Goal: Transaction & Acquisition: Purchase product/service

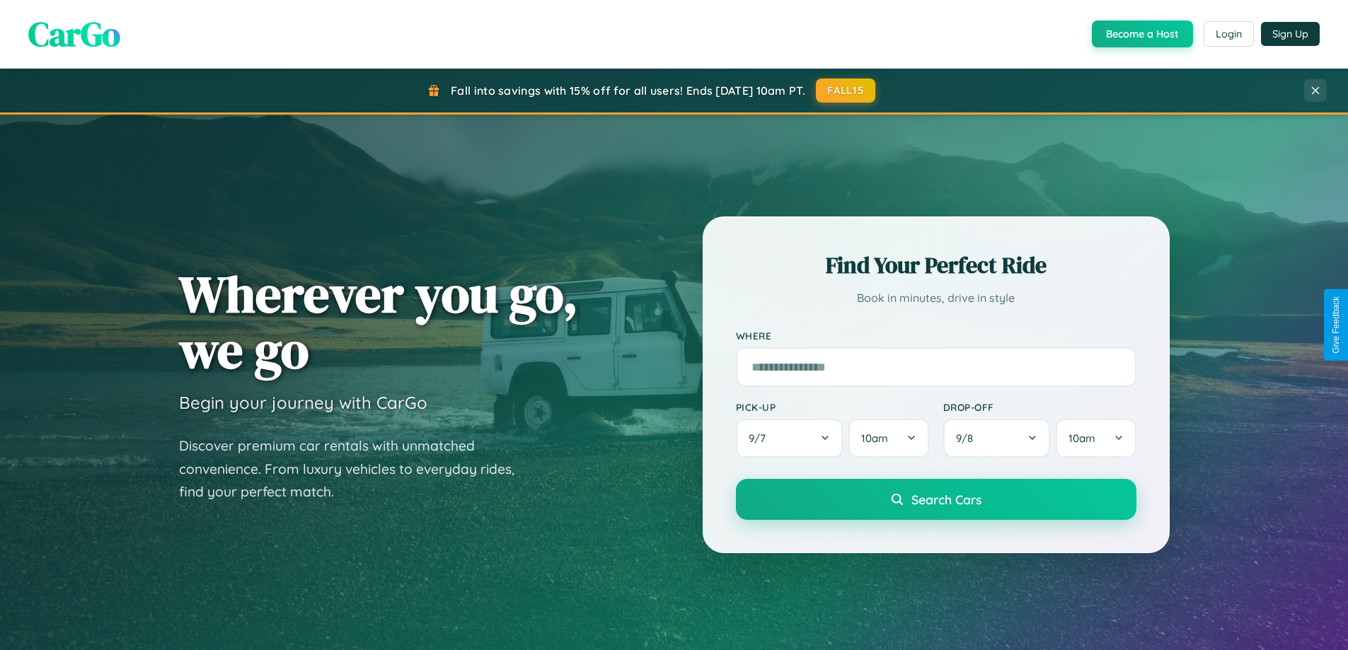
scroll to position [42, 0]
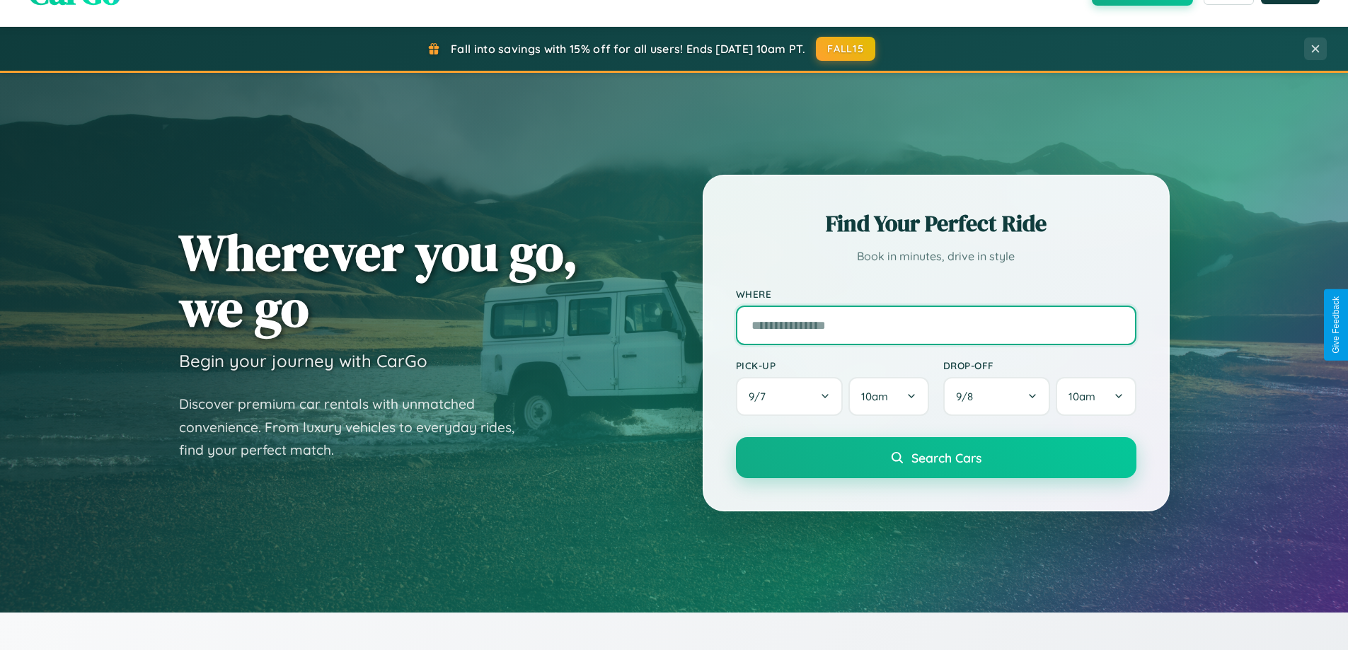
click at [936, 325] on input "text" at bounding box center [936, 326] width 401 height 40
type input "**********"
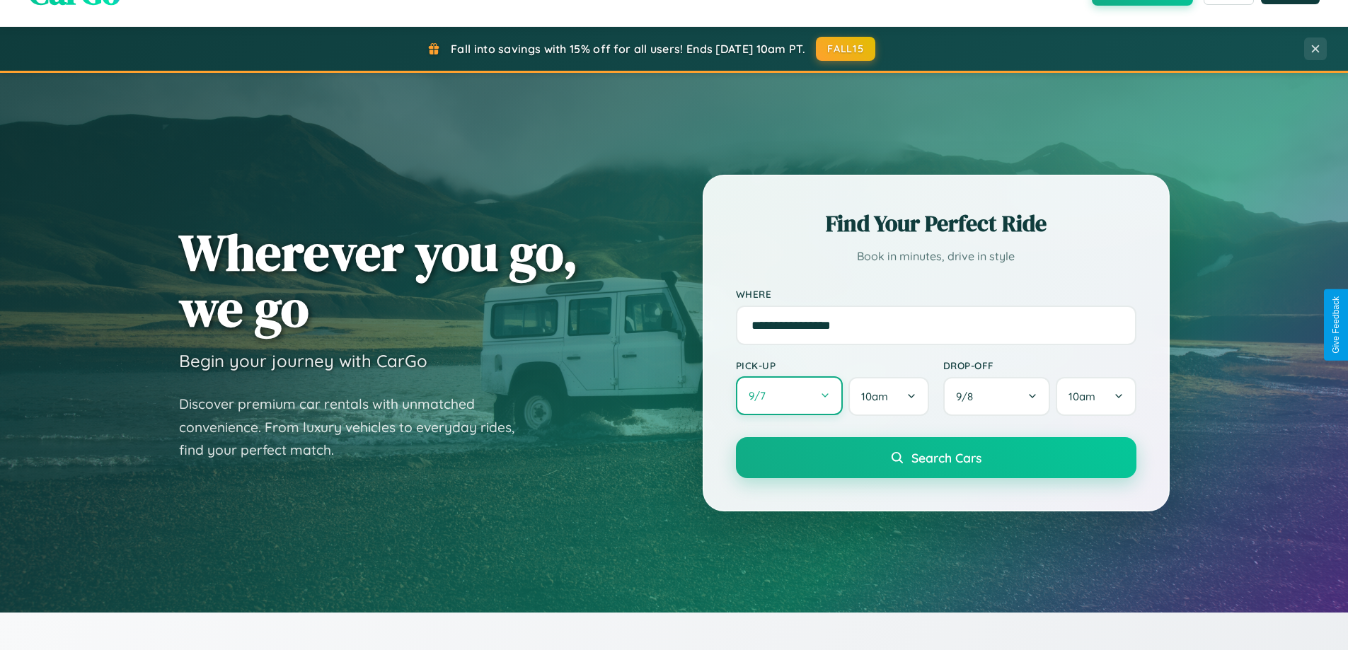
click at [789, 396] on button "9 / 7" at bounding box center [790, 395] width 108 height 39
select select "*"
select select "****"
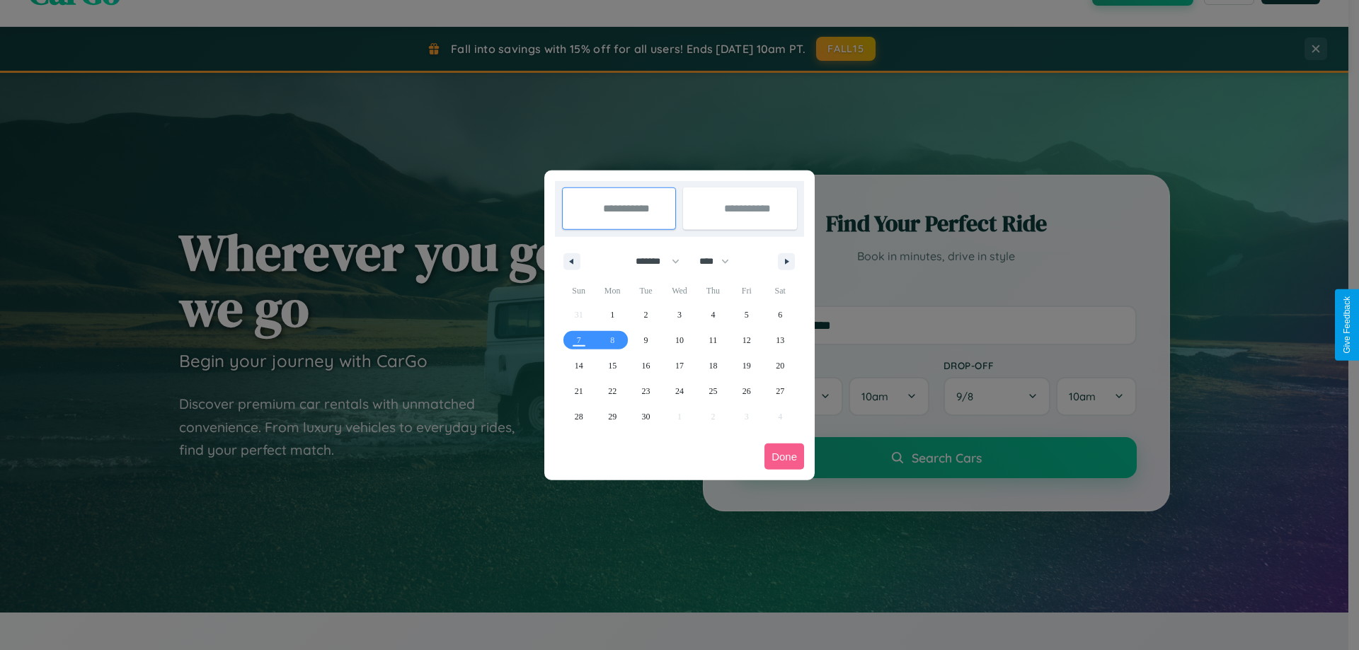
click at [651, 261] on select "******* ******** ***** ***** *** **** **** ****** ********* ******* ******** **…" at bounding box center [655, 261] width 60 height 23
select select "*"
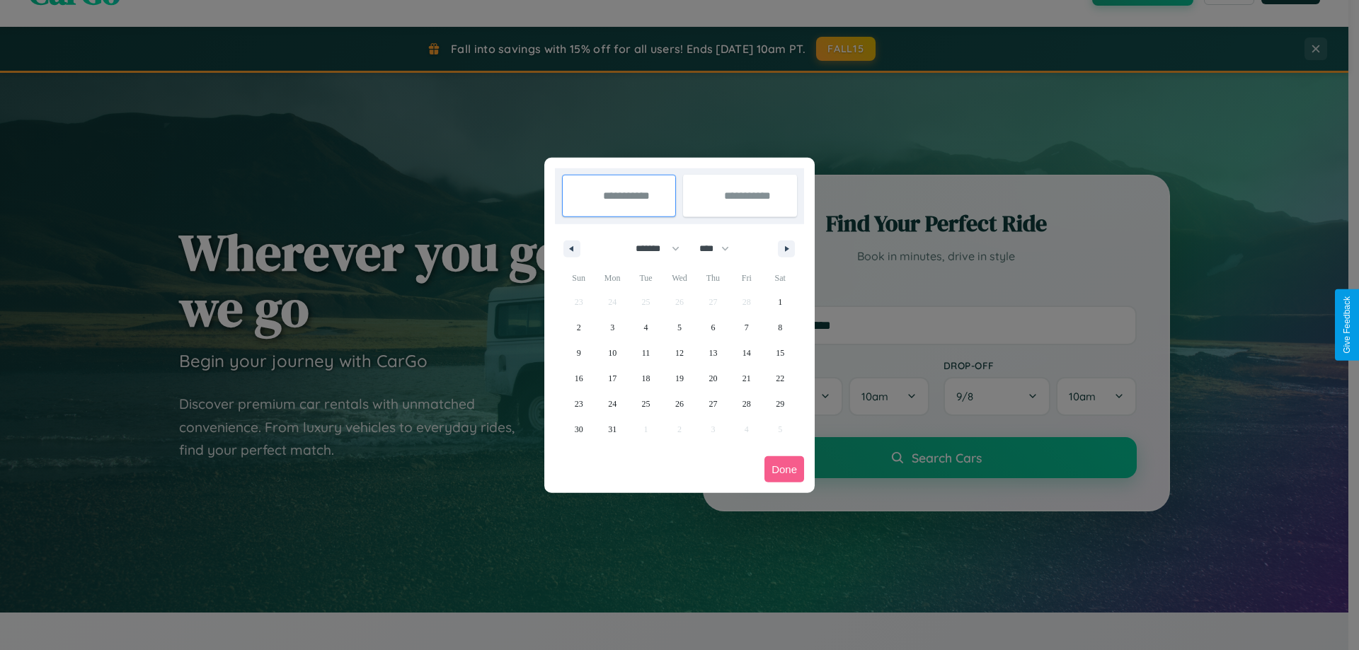
drag, startPoint x: 720, startPoint y: 248, endPoint x: 679, endPoint y: 284, distance: 54.2
click at [720, 248] on select "**** **** **** **** **** **** **** **** **** **** **** **** **** **** **** ****…" at bounding box center [713, 248] width 42 height 23
select select "****"
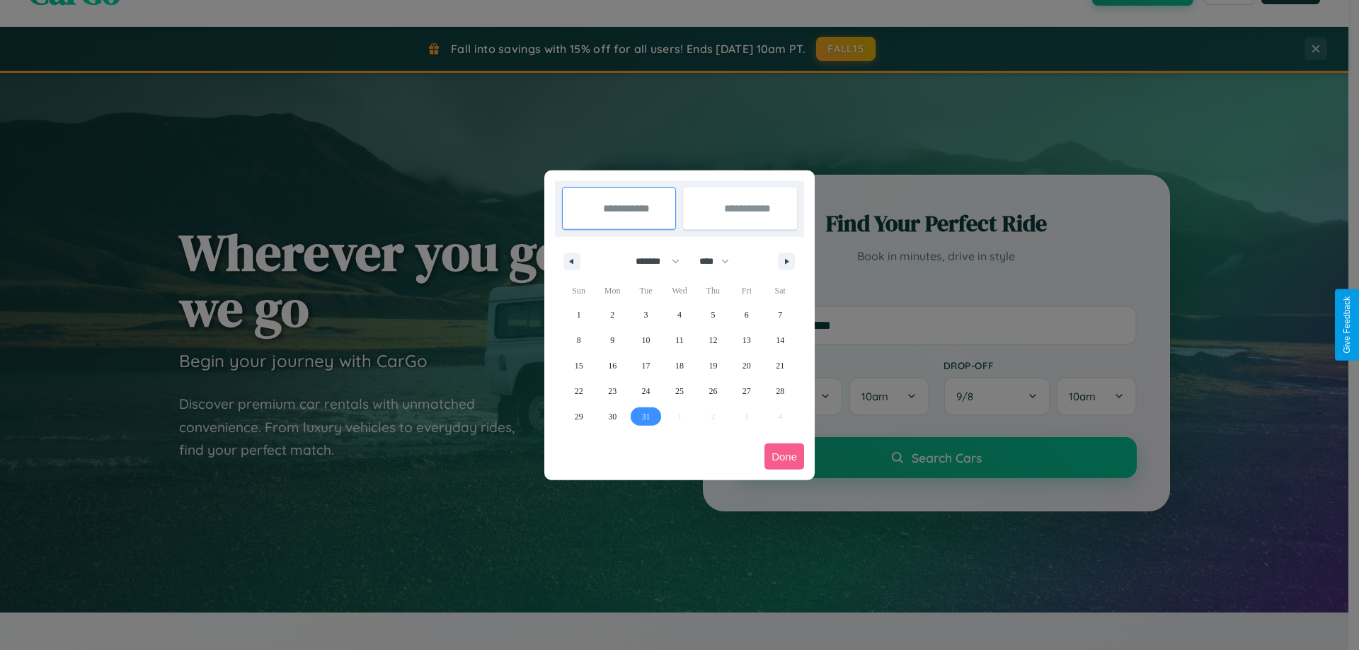
click at [645, 416] on span "31" at bounding box center [646, 416] width 8 height 25
type input "**********"
click at [786, 261] on icon "button" at bounding box center [789, 262] width 7 height 6
select select "*"
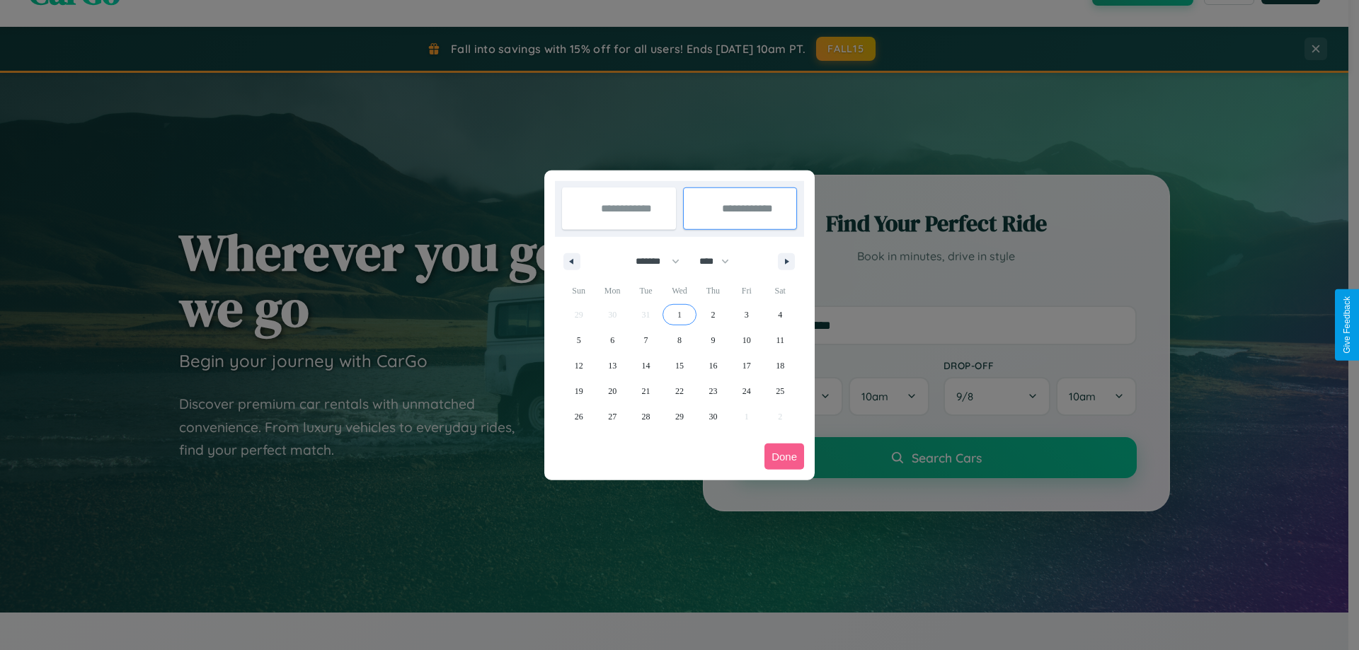
click at [679, 314] on span "1" at bounding box center [679, 314] width 4 height 25
type input "**********"
select select "*"
click at [784, 456] on button "Done" at bounding box center [784, 457] width 40 height 26
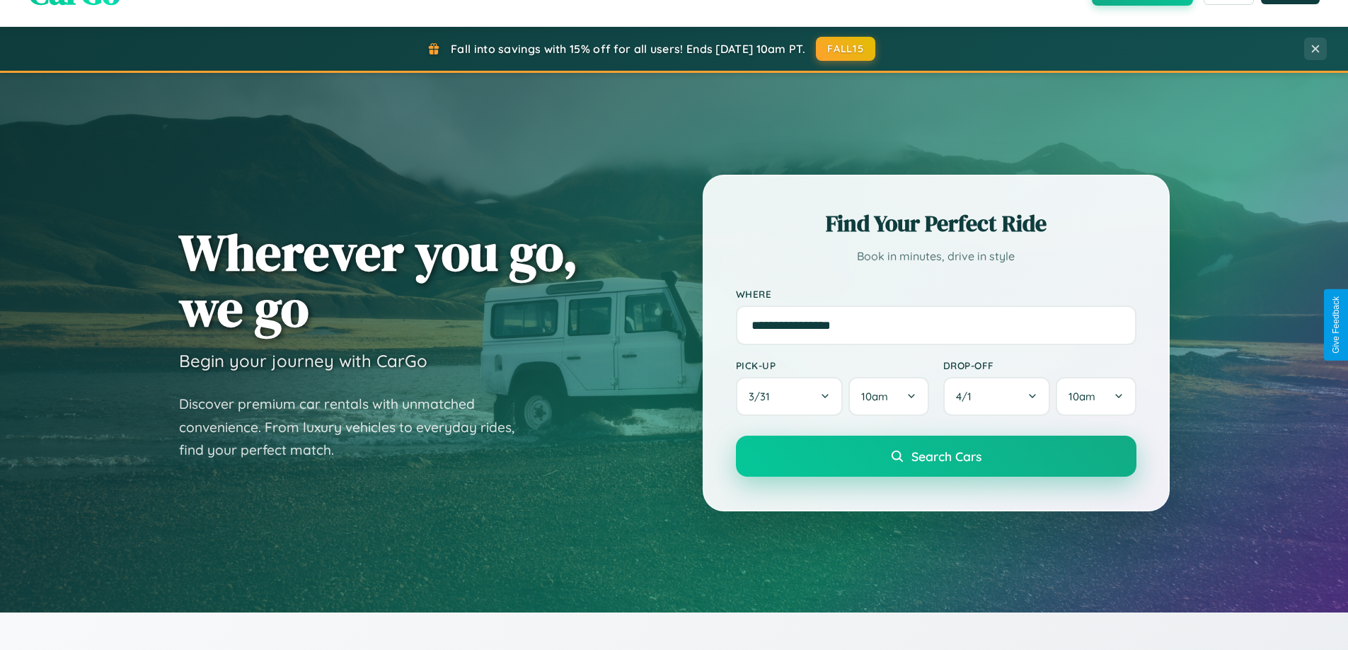
click at [936, 456] on span "Search Cars" at bounding box center [947, 457] width 70 height 16
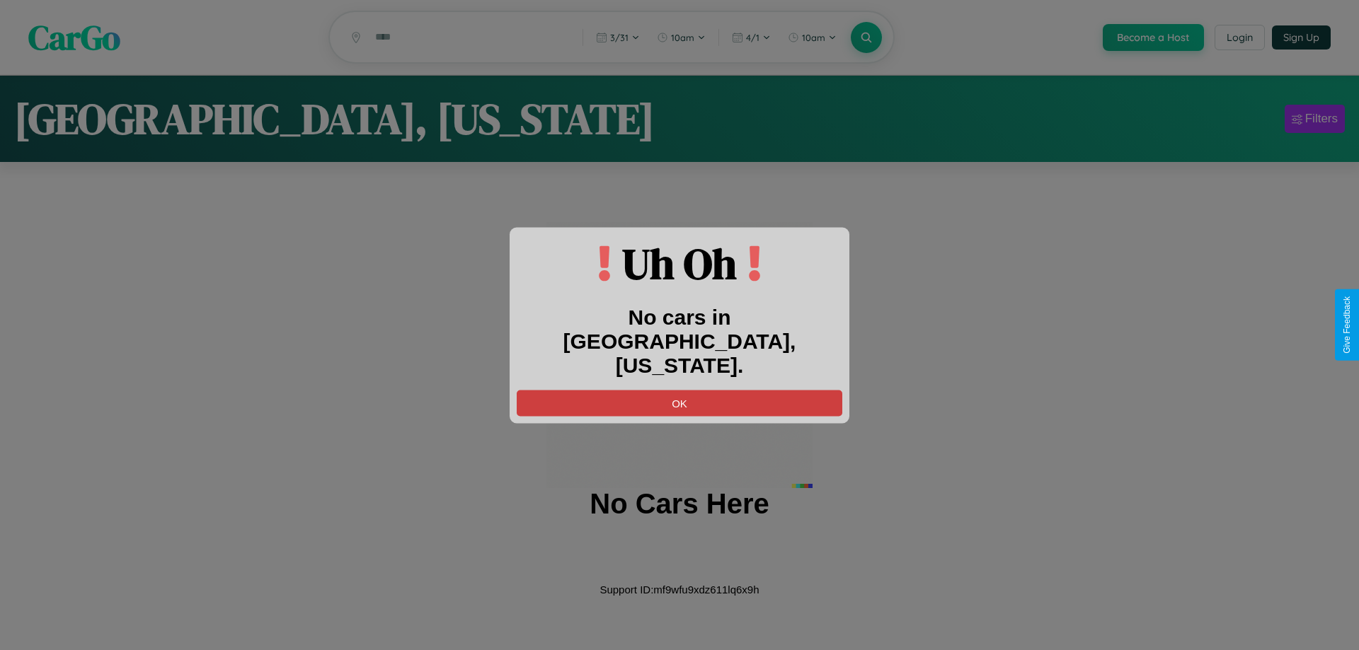
click at [679, 390] on button "OK" at bounding box center [680, 403] width 326 height 26
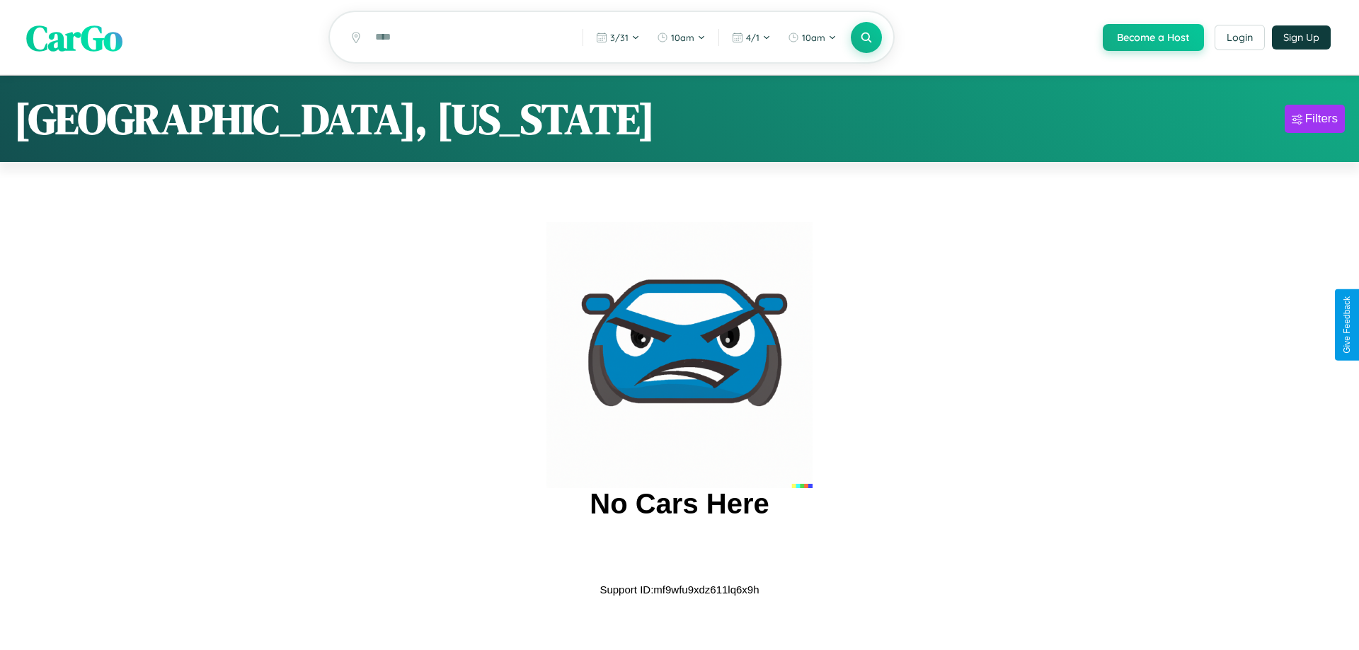
click at [74, 38] on span "CarGo" at bounding box center [74, 37] width 96 height 49
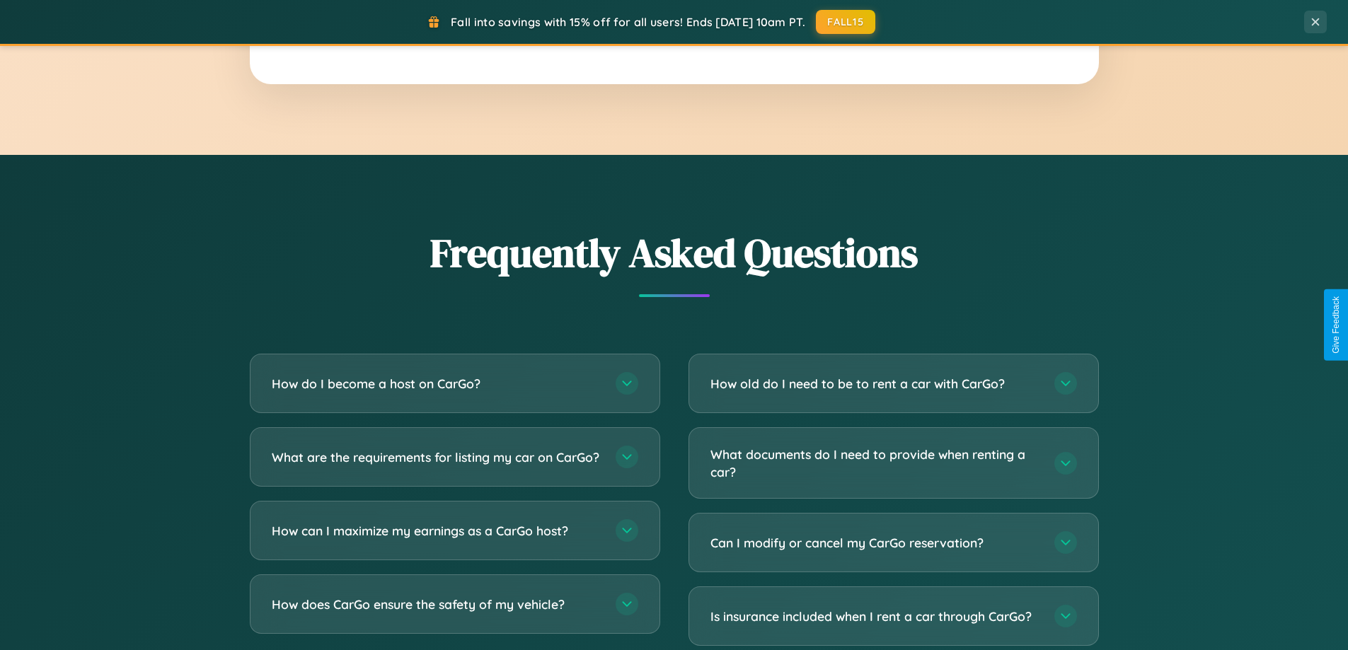
scroll to position [2723, 0]
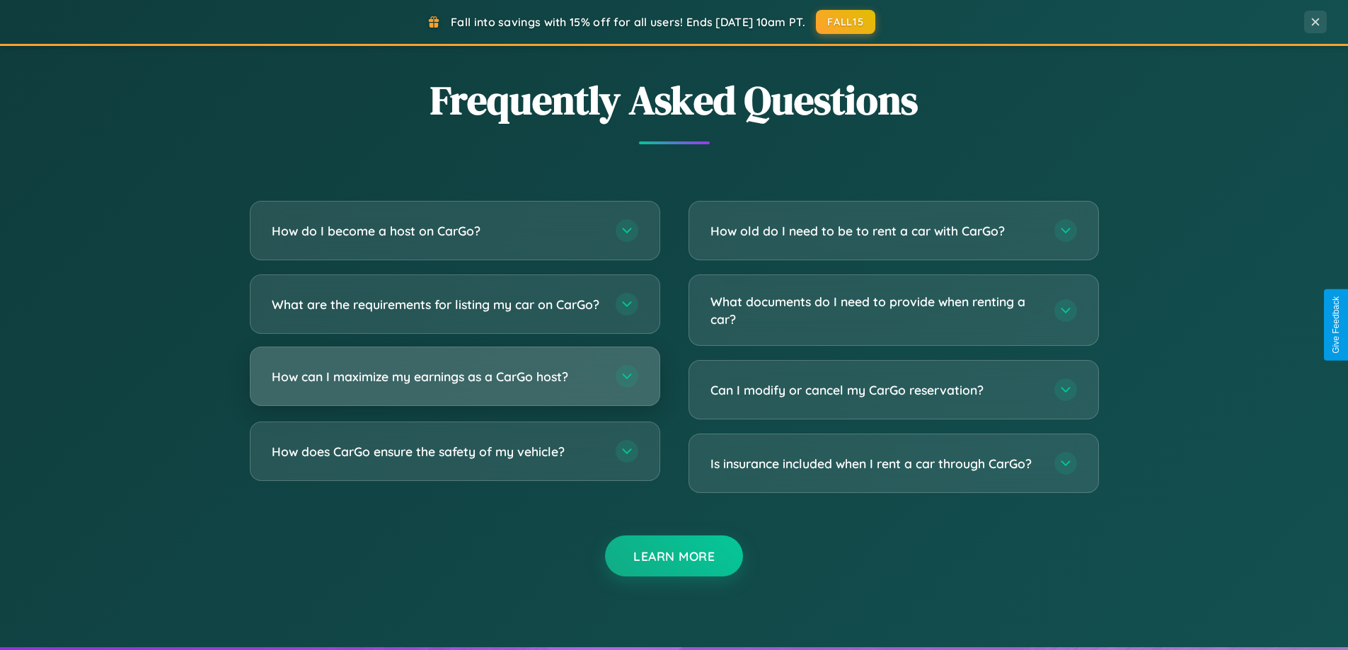
click at [454, 386] on h3 "How can I maximize my earnings as a CarGo host?" at bounding box center [437, 377] width 330 height 18
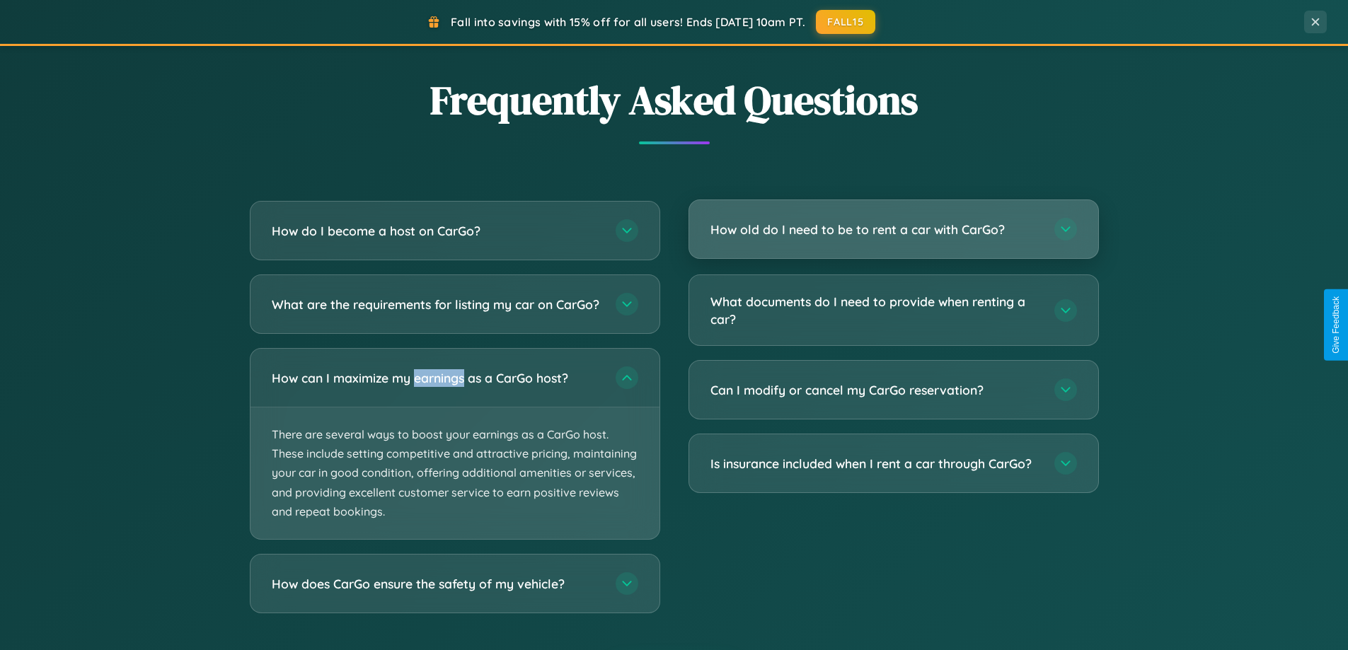
click at [893, 230] on h3 "How old do I need to be to rent a car with CarGo?" at bounding box center [876, 230] width 330 height 18
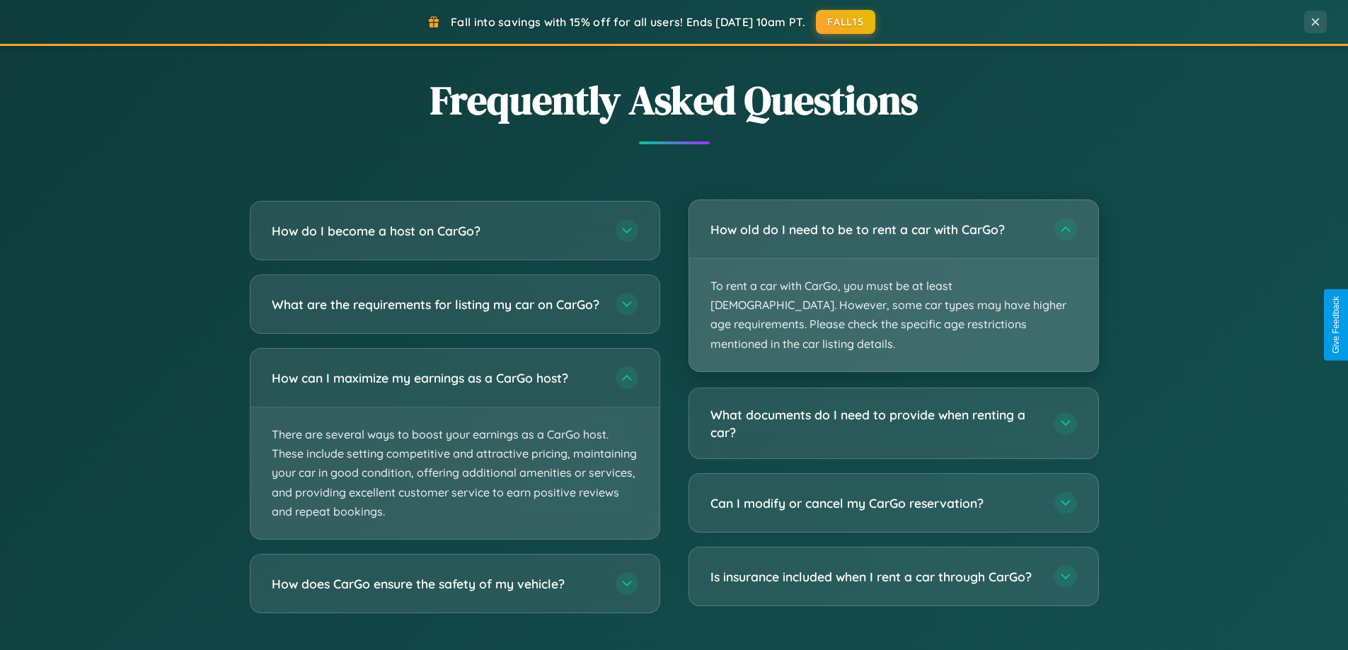
click at [893, 276] on p "To rent a car with CarGo, you must be at least [DEMOGRAPHIC_DATA]. However, som…" at bounding box center [893, 315] width 409 height 113
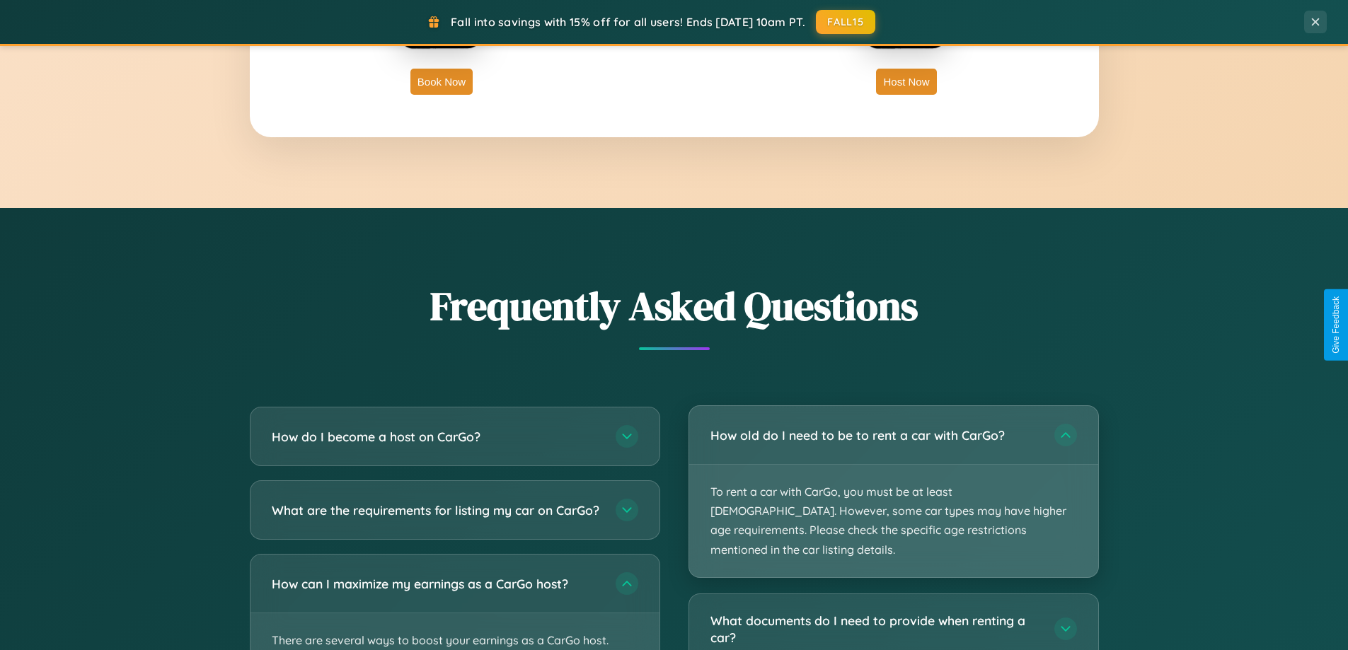
scroll to position [2274, 0]
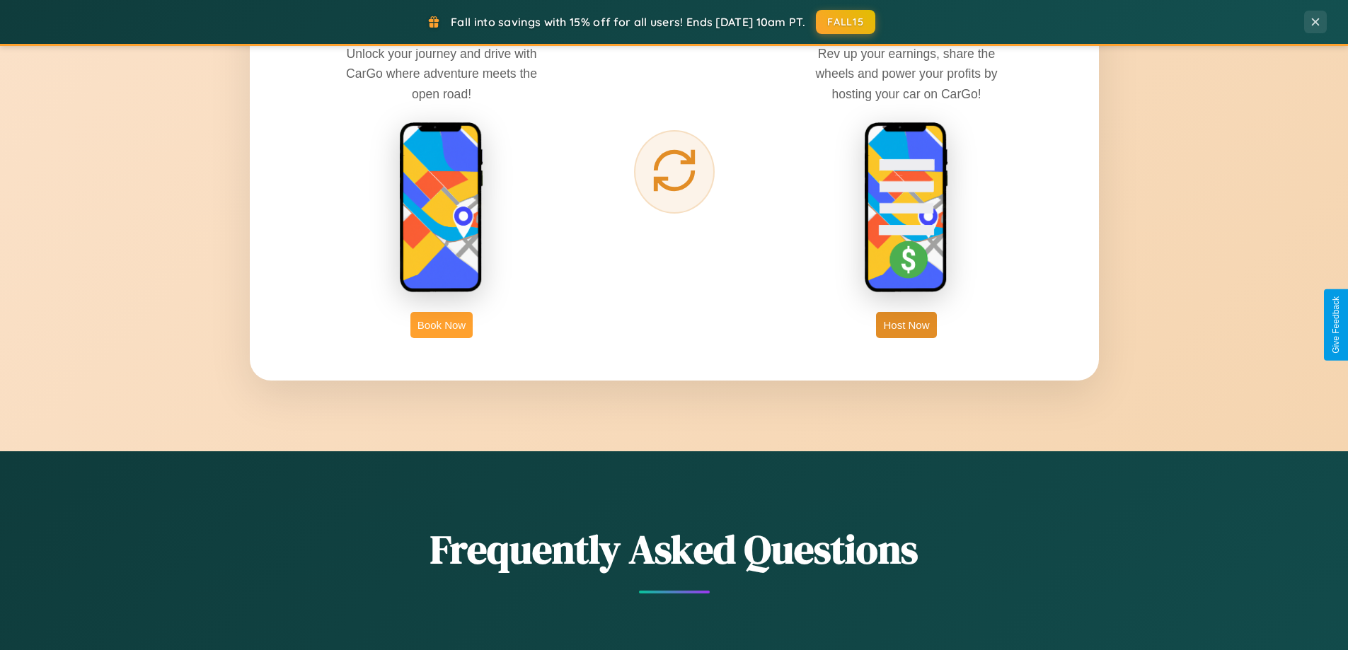
click at [442, 325] on button "Book Now" at bounding box center [441, 325] width 62 height 26
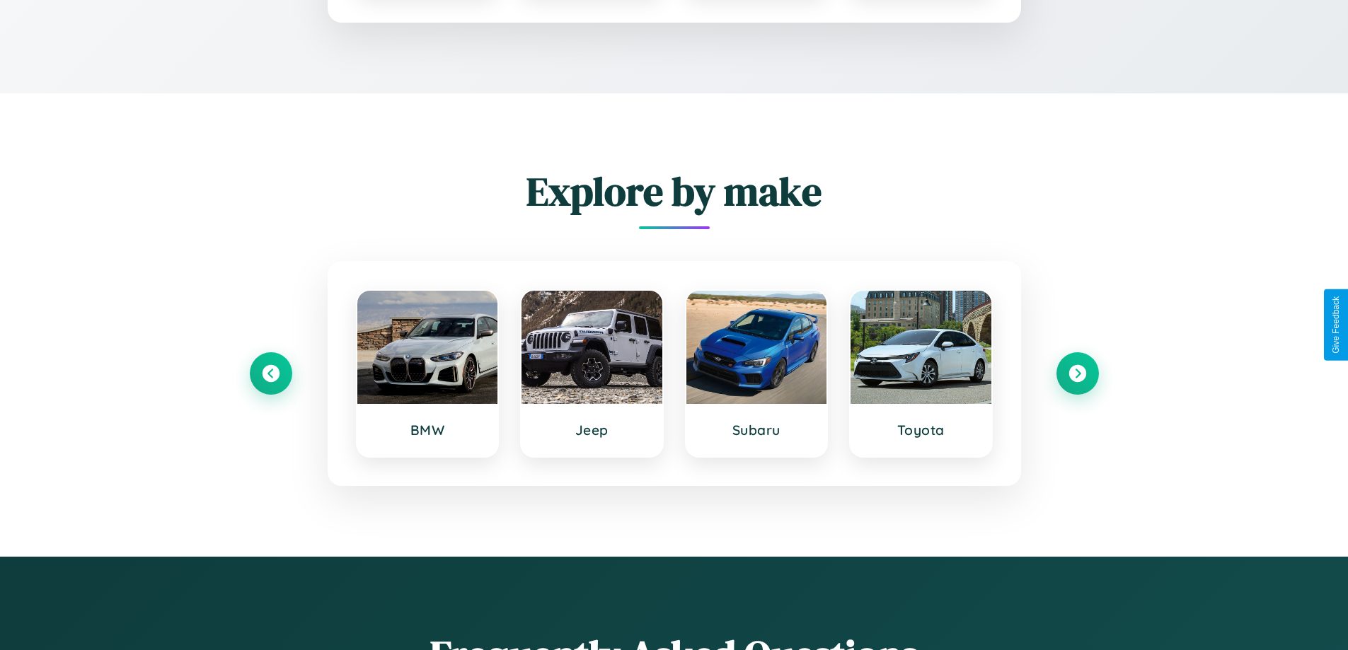
scroll to position [1180, 0]
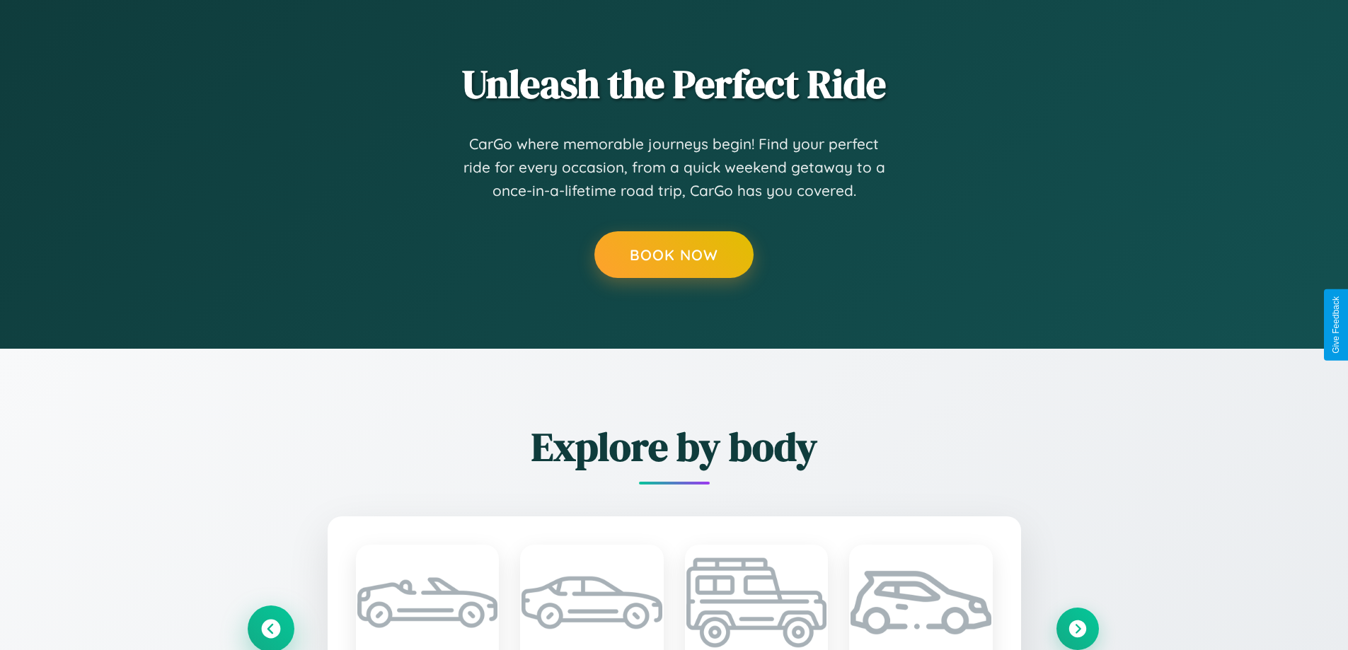
click at [270, 628] on icon at bounding box center [270, 628] width 19 height 19
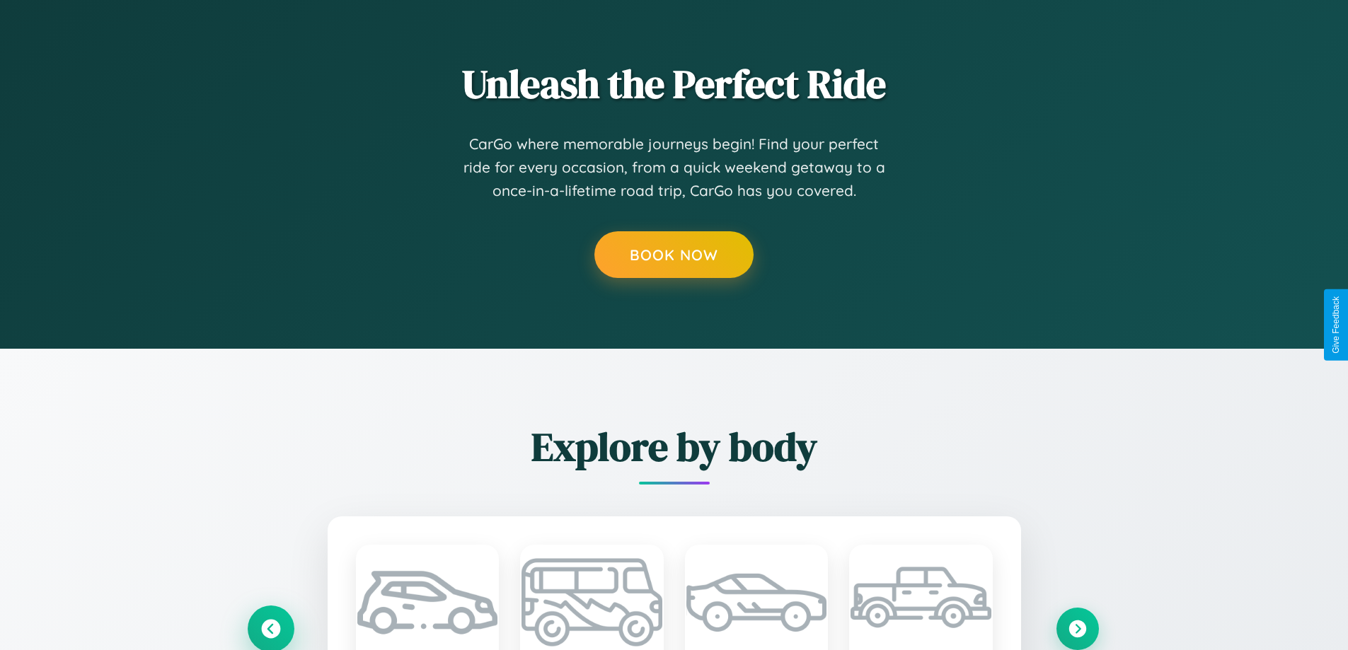
click at [270, 628] on icon at bounding box center [270, 628] width 23 height 23
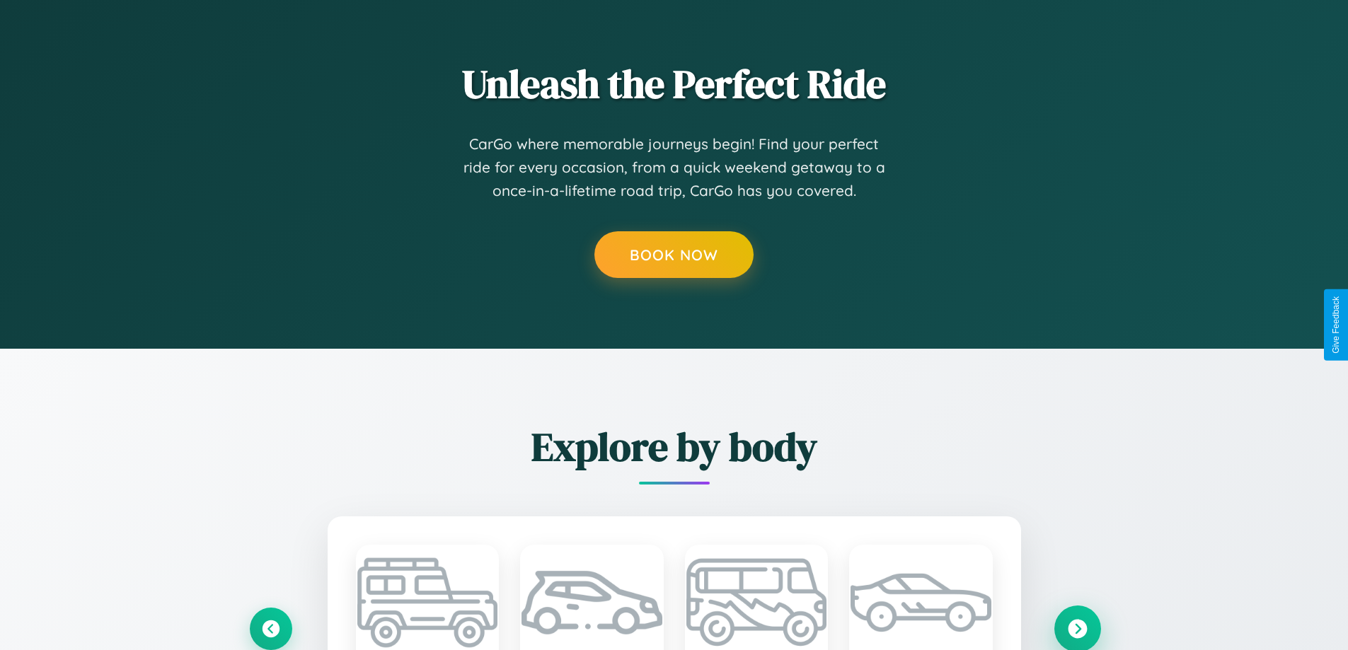
click at [1077, 628] on icon at bounding box center [1077, 628] width 19 height 19
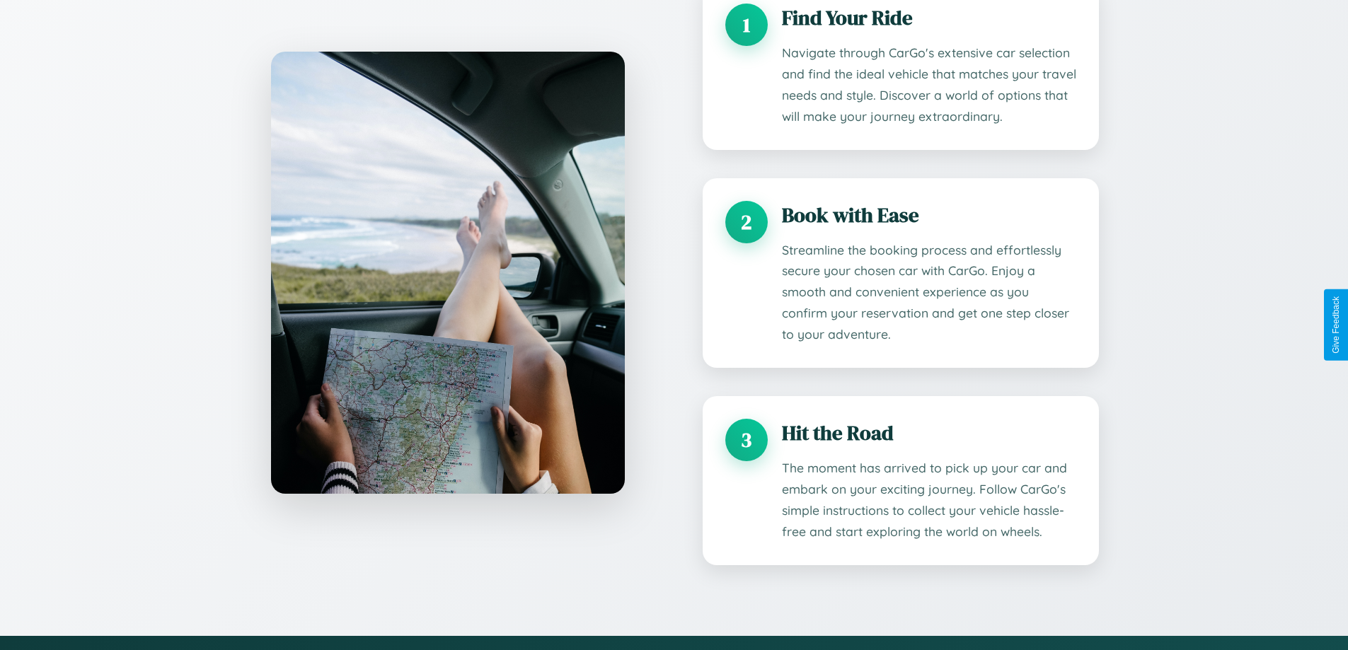
scroll to position [0, 0]
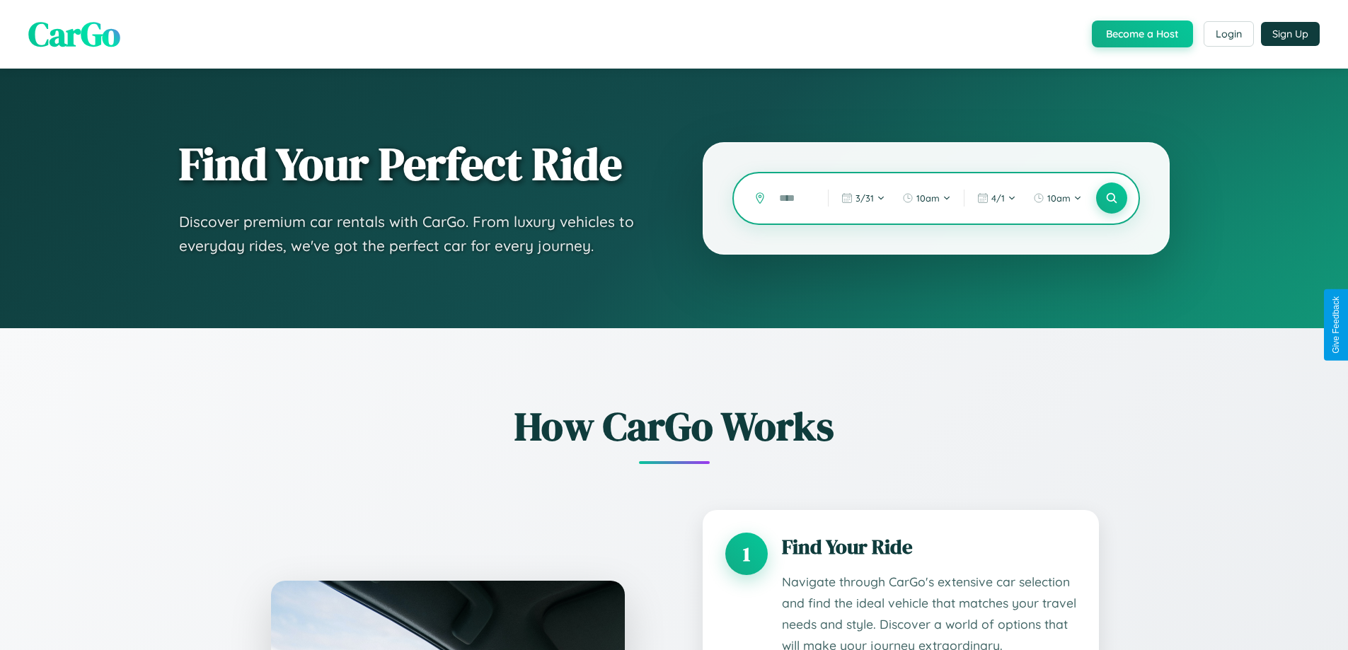
click at [793, 198] on input "text" at bounding box center [793, 198] width 42 height 25
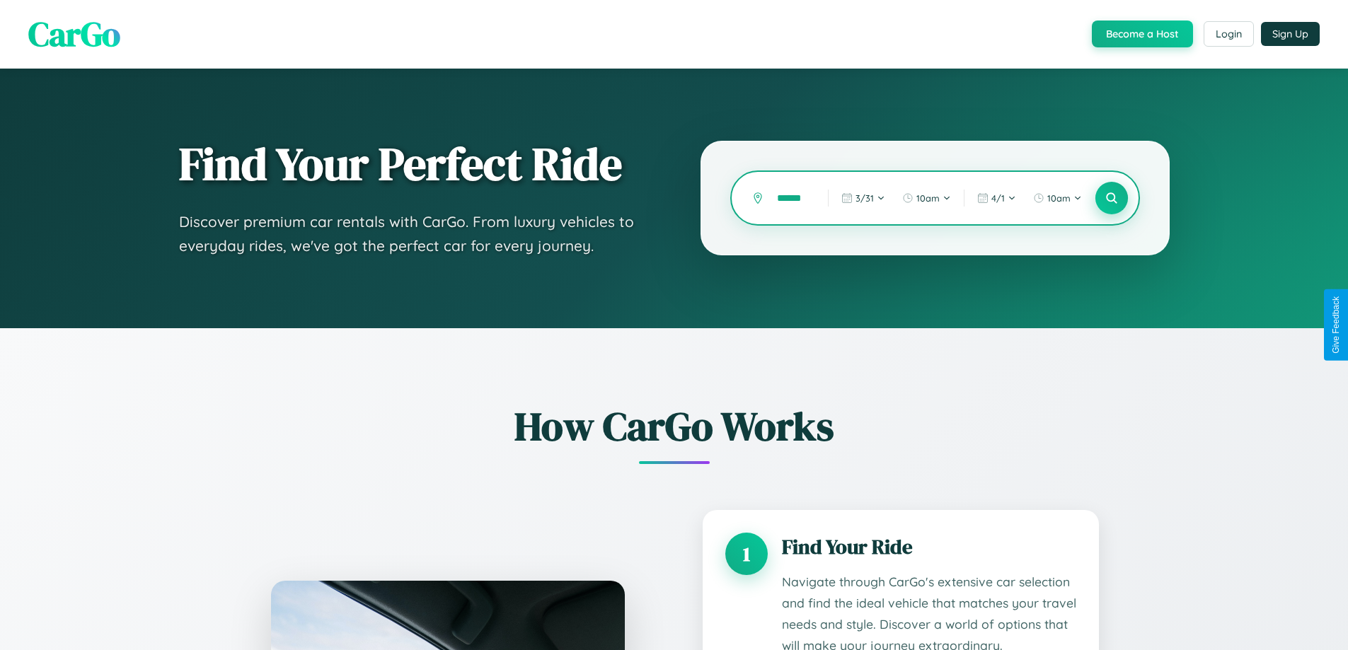
type input "******"
click at [1111, 198] on icon at bounding box center [1111, 198] width 13 height 13
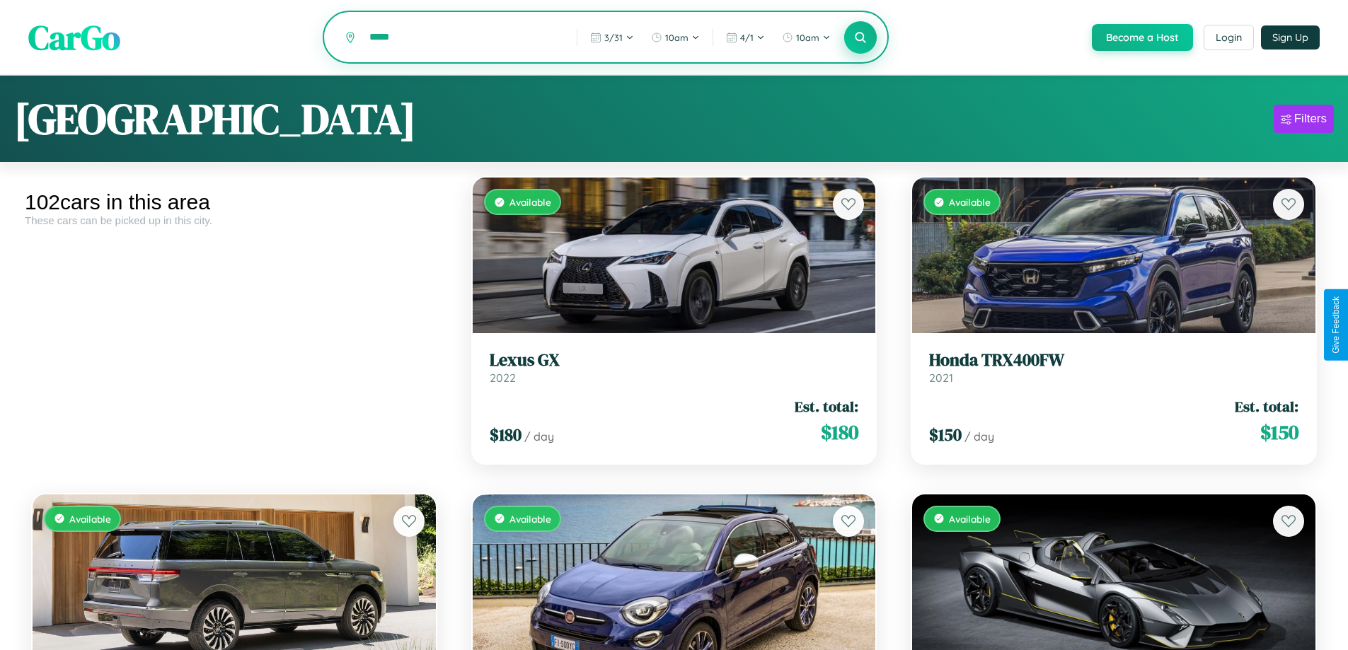
type input "*****"
click at [860, 38] on icon at bounding box center [860, 36] width 13 height 13
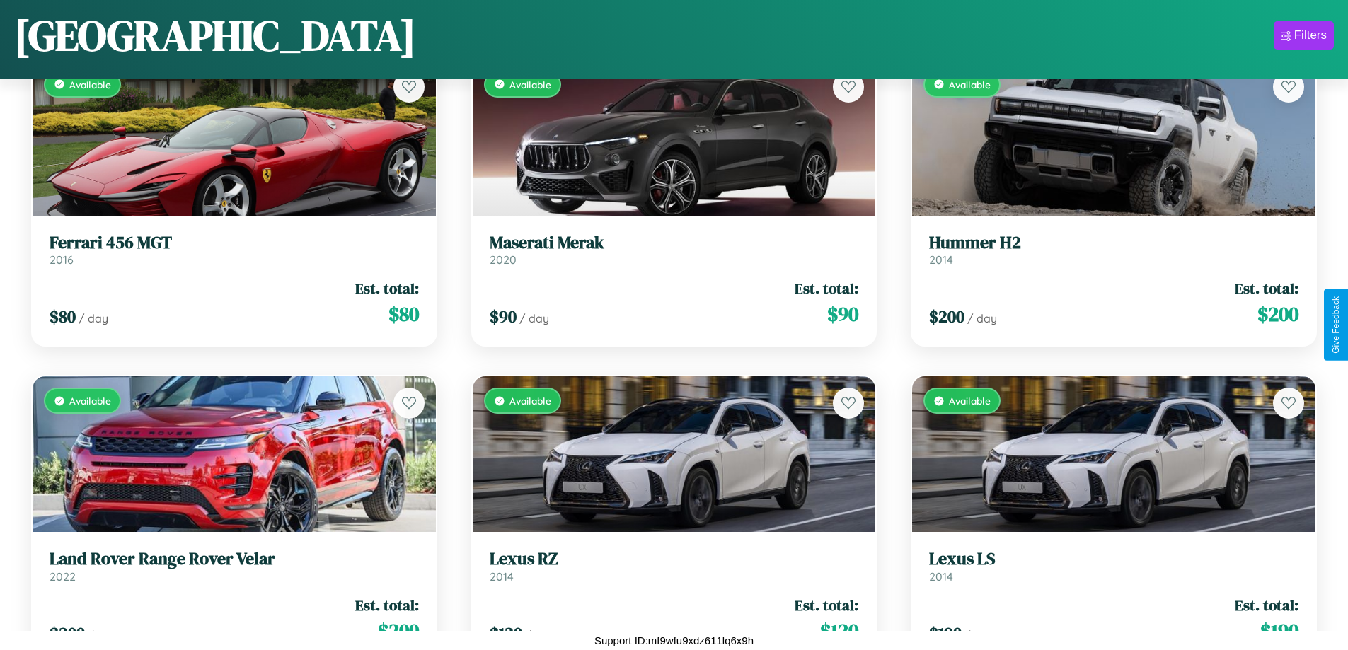
scroll to position [8439, 0]
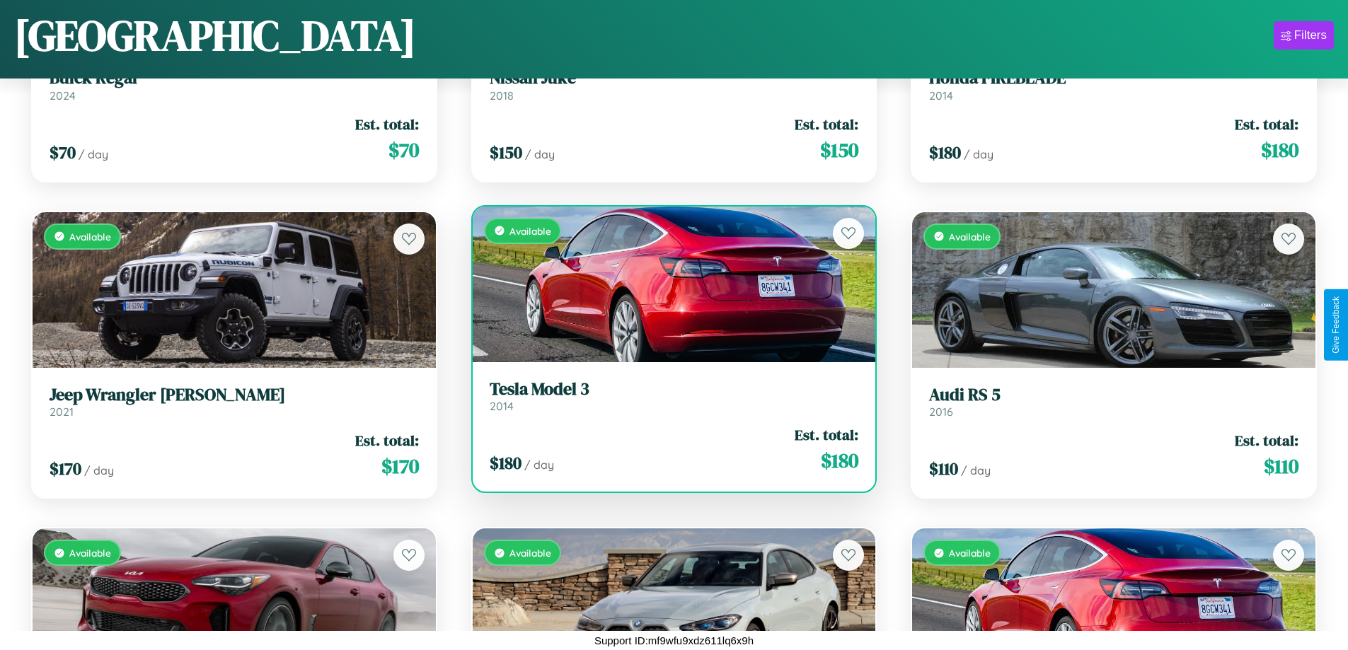
click at [668, 396] on h3 "Tesla Model 3" at bounding box center [674, 389] width 369 height 21
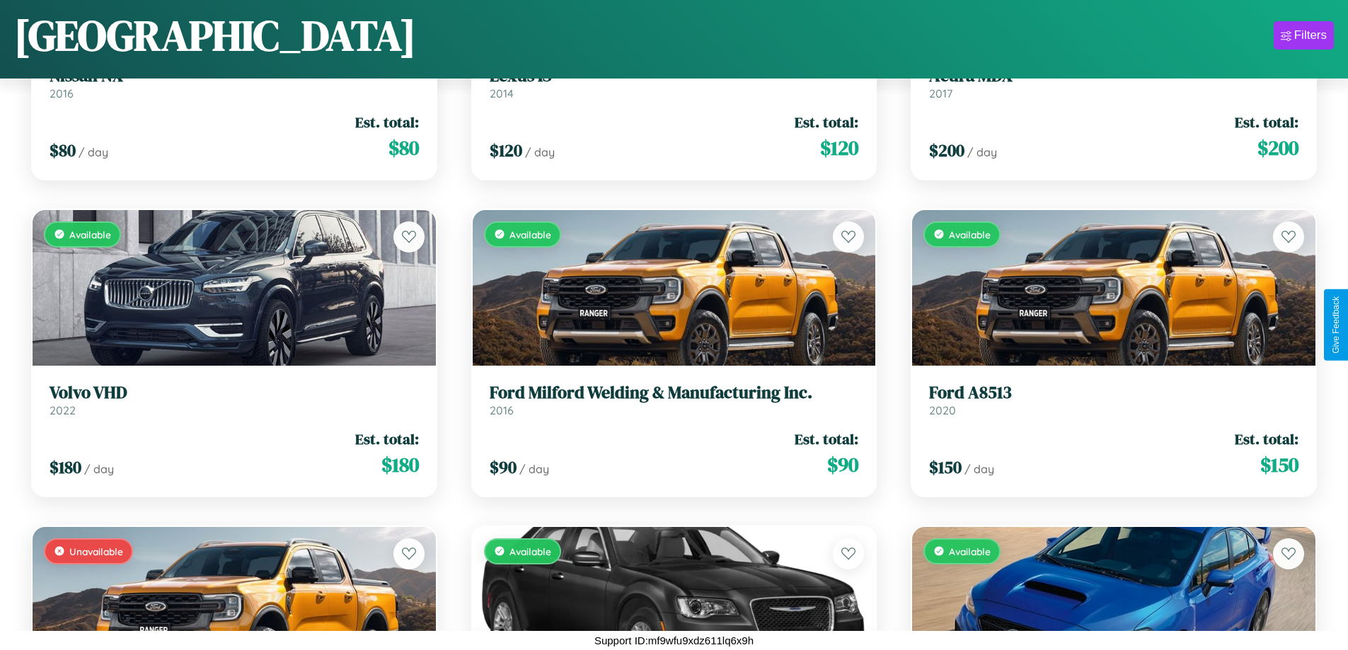
scroll to position [6220, 0]
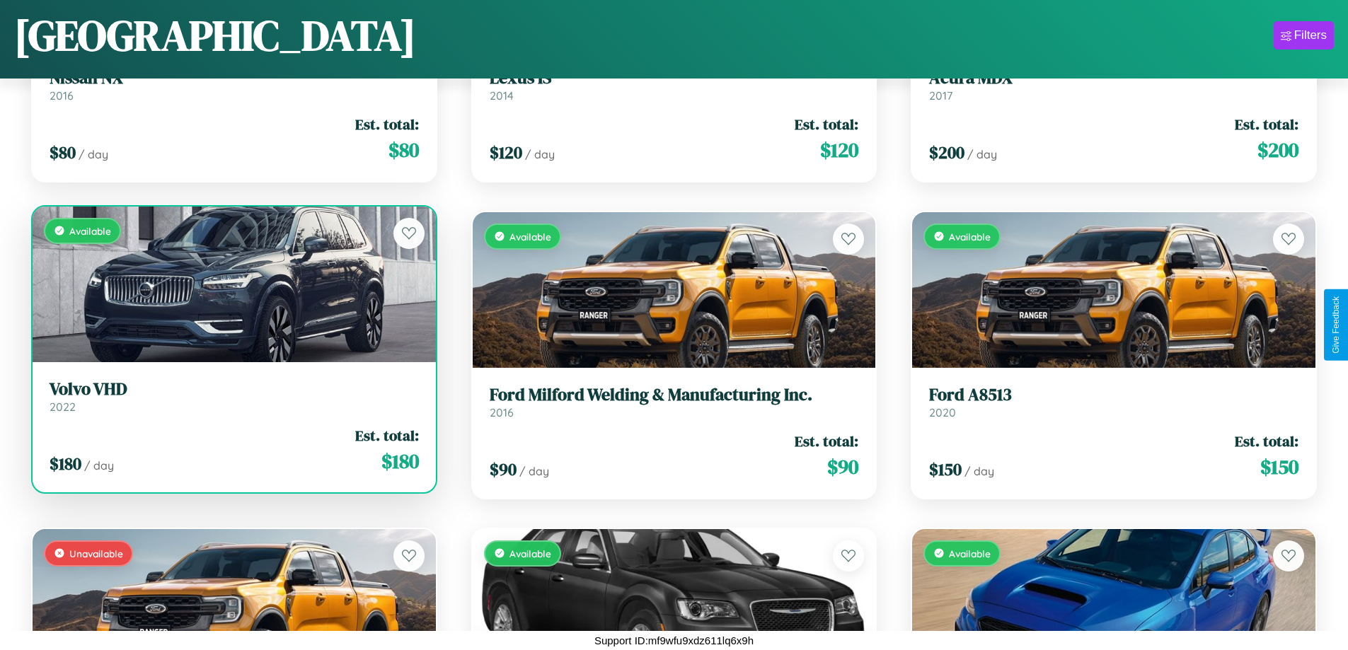
click at [232, 397] on h3 "Volvo VHD" at bounding box center [234, 389] width 369 height 21
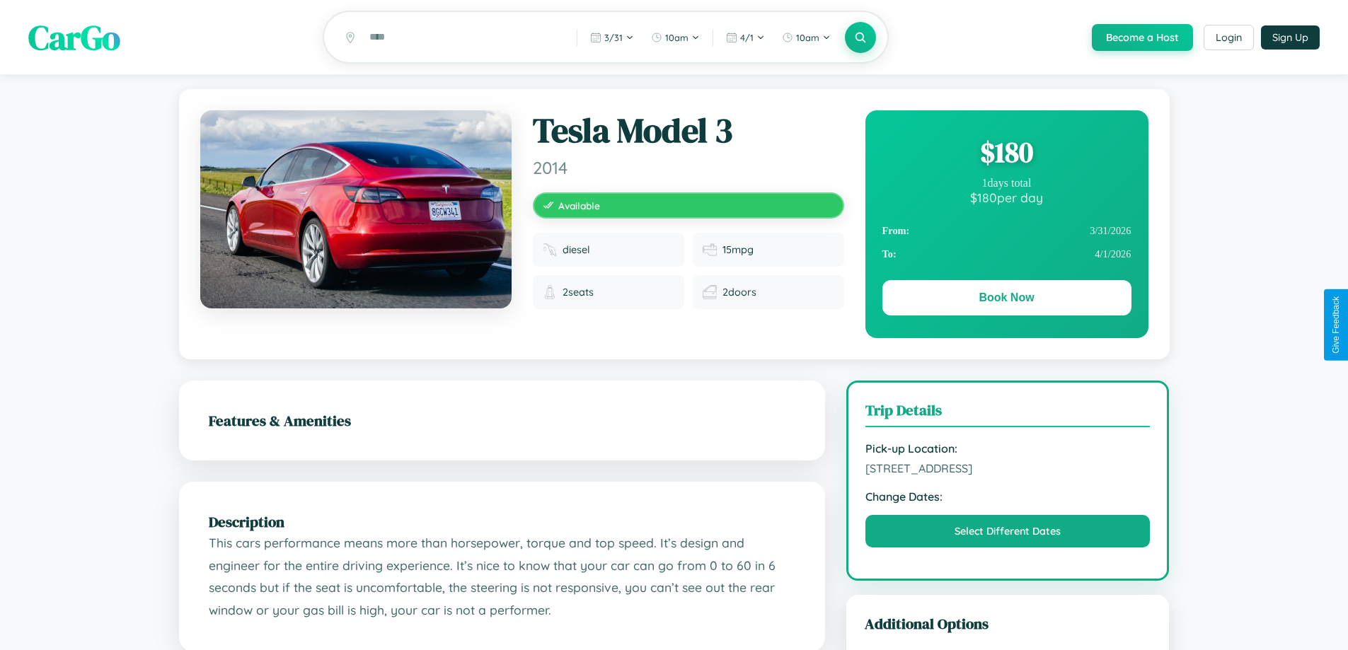
scroll to position [146, 0]
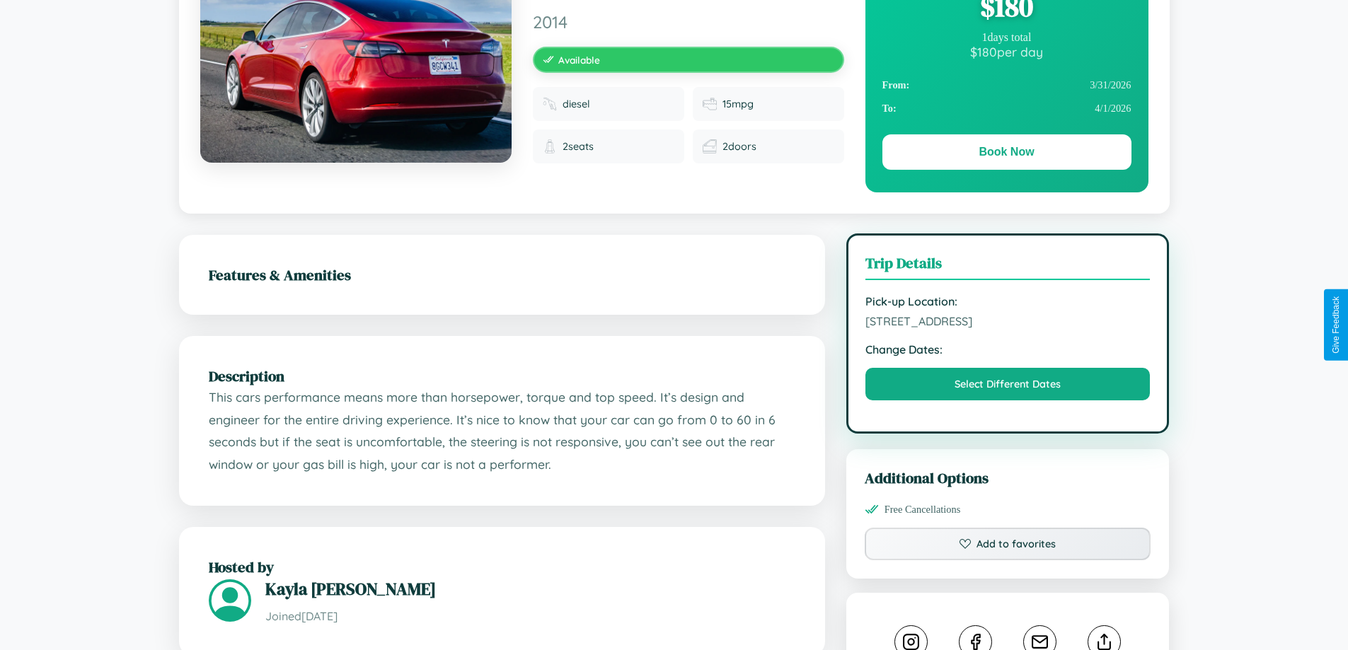
click at [1008, 323] on span "2027 Elm Street Kyoto 79217 Japan" at bounding box center [1008, 321] width 285 height 14
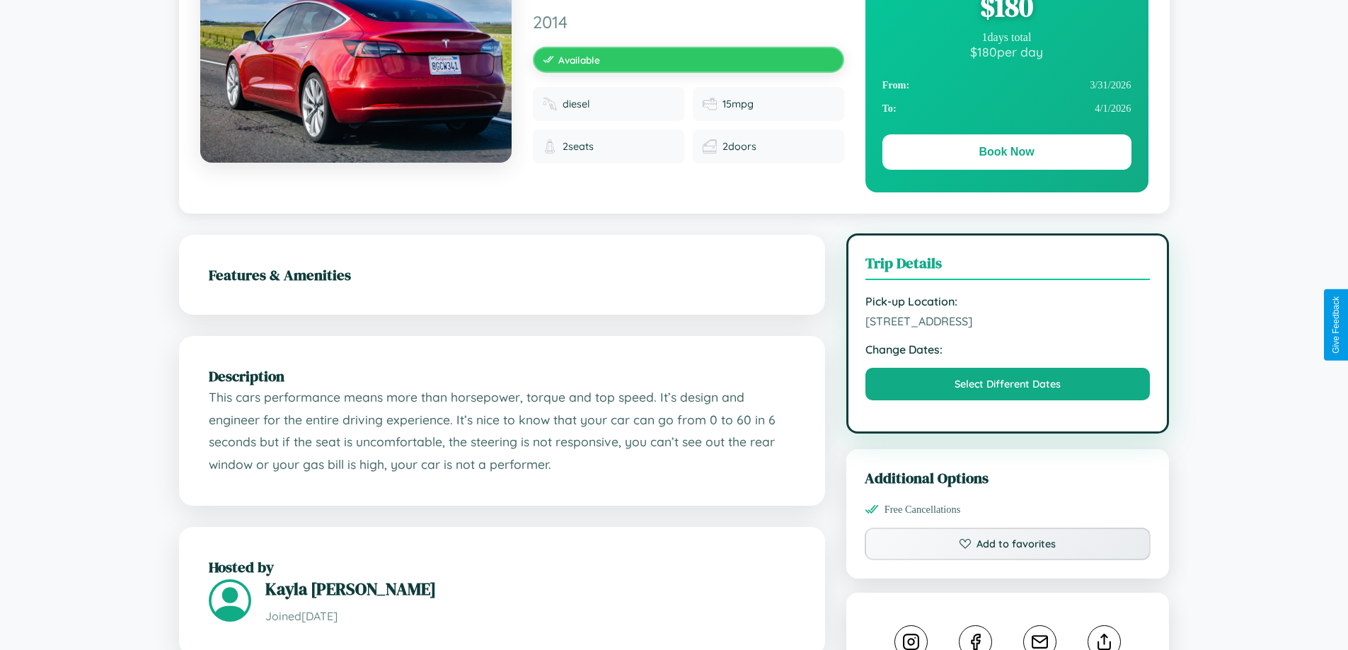
click at [1008, 323] on span "2027 Elm Street Kyoto 79217 Japan" at bounding box center [1008, 321] width 285 height 14
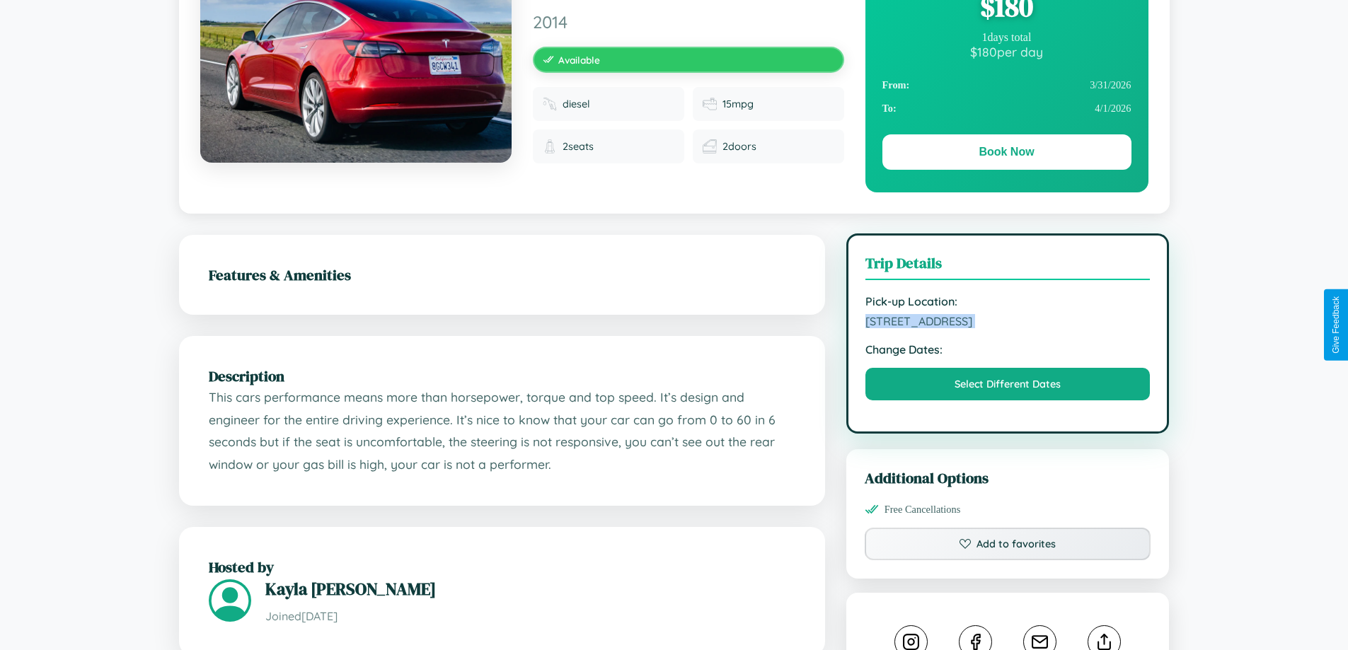
click at [1008, 323] on span "2027 Elm Street Kyoto 79217 Japan" at bounding box center [1008, 321] width 285 height 14
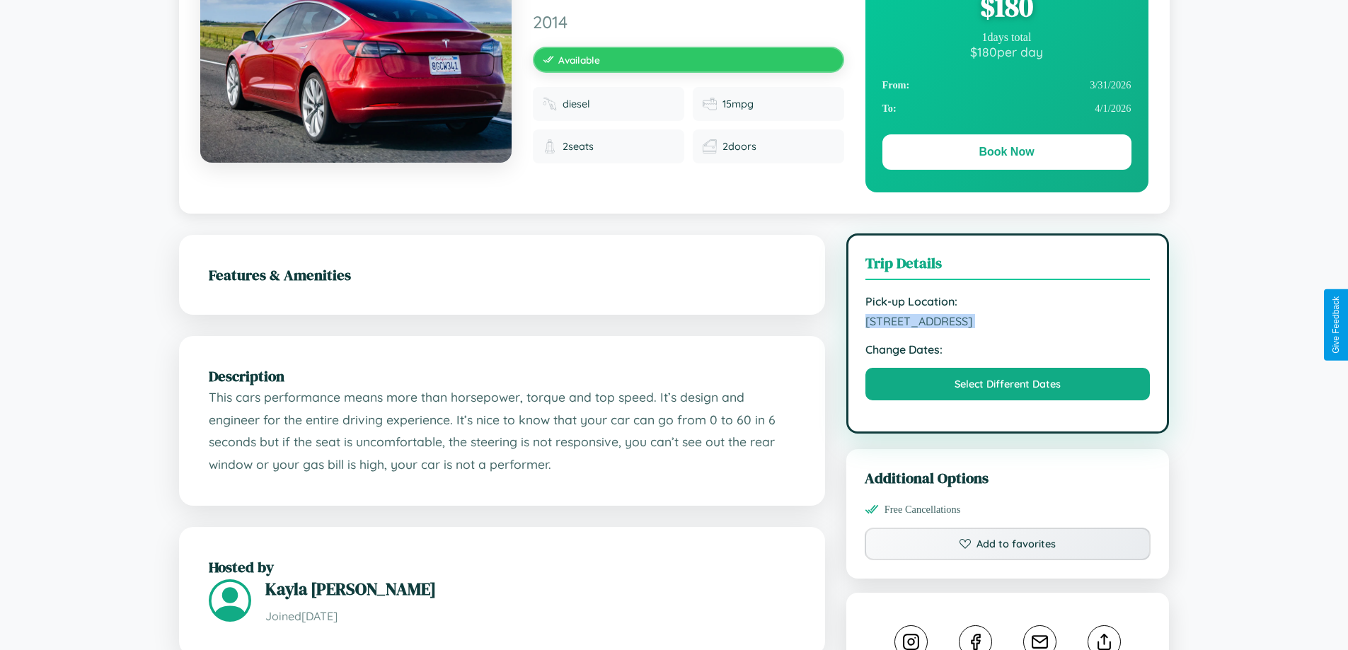
click at [1008, 323] on span "2027 Elm Street Kyoto 79217 Japan" at bounding box center [1008, 321] width 285 height 14
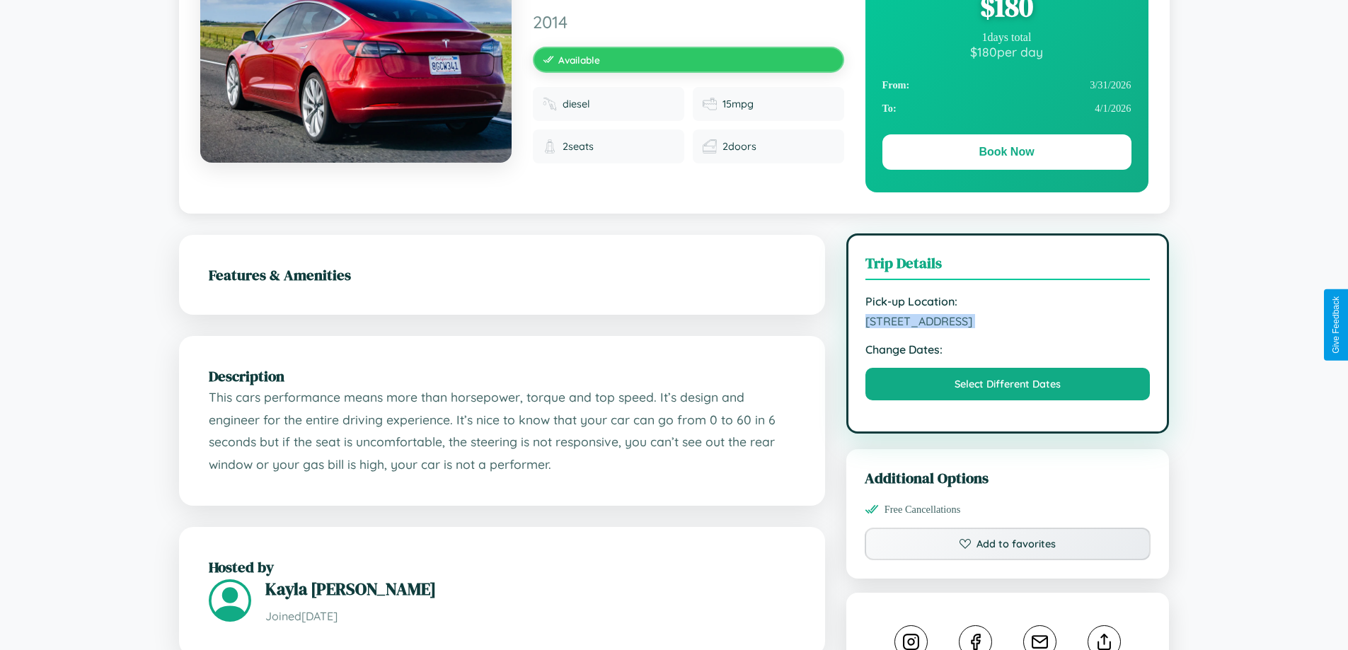
click at [1008, 323] on span "2027 Elm Street Kyoto 79217 Japan" at bounding box center [1008, 321] width 285 height 14
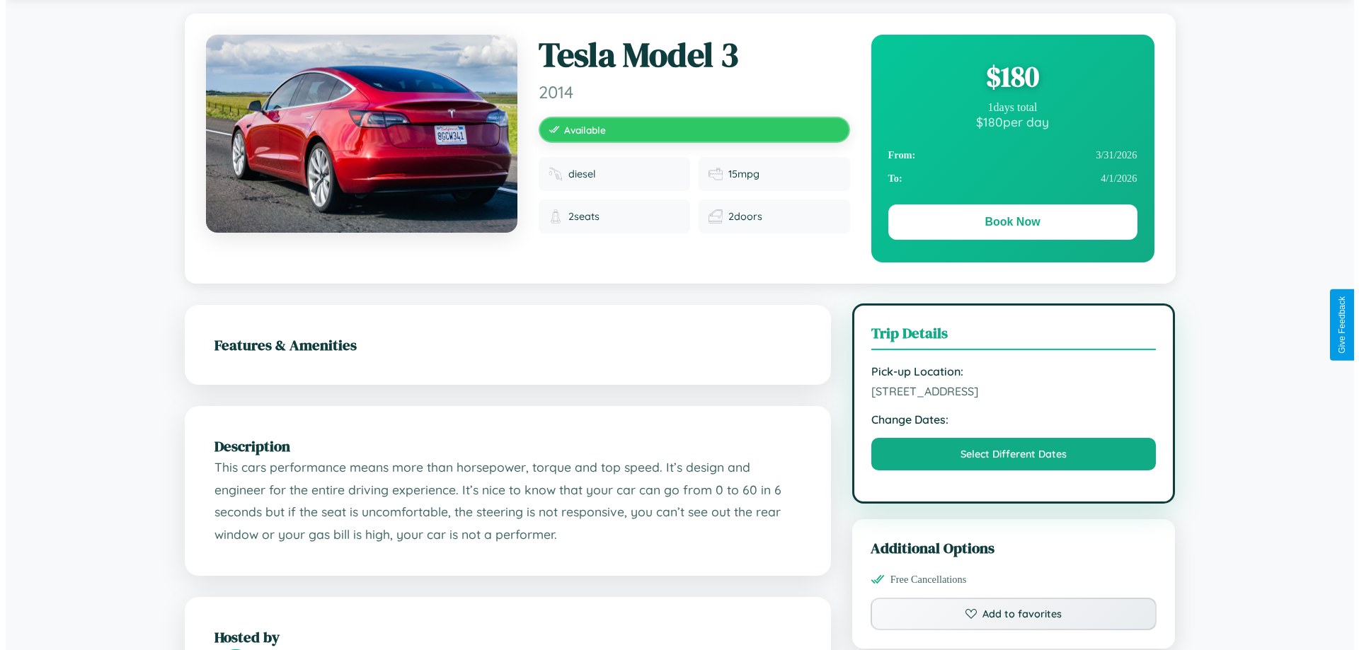
scroll to position [0, 0]
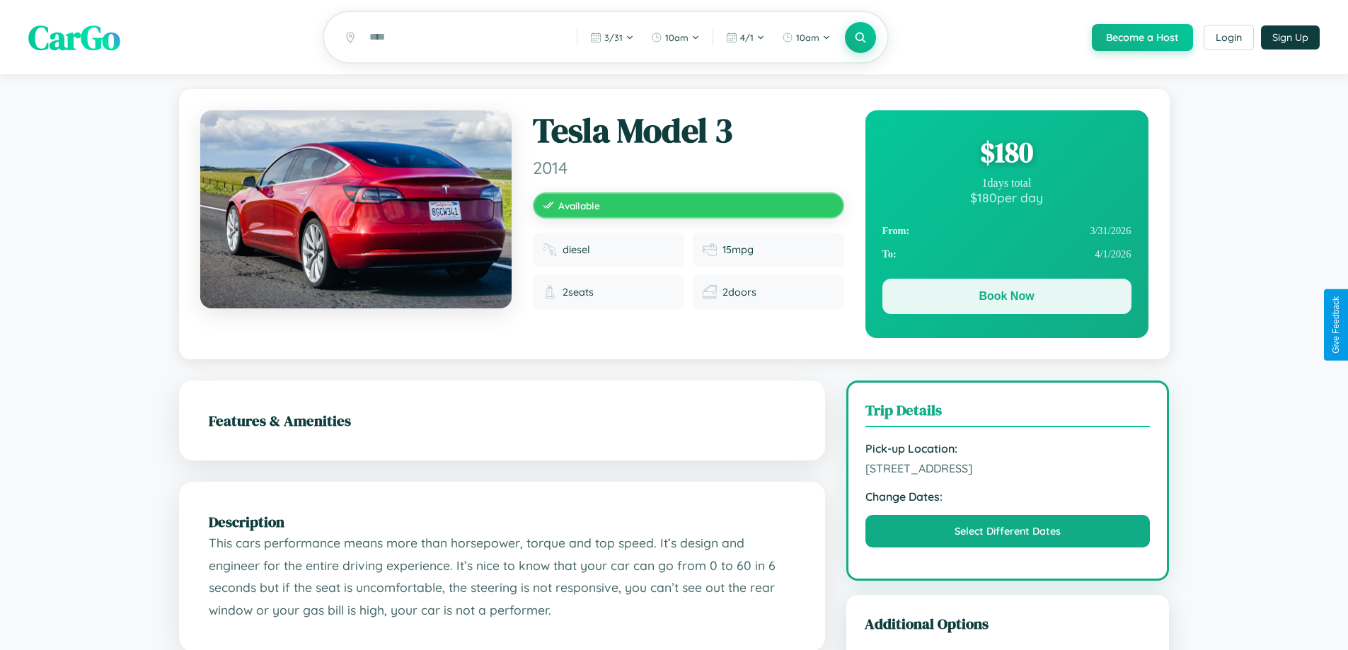
click at [1006, 299] on button "Book Now" at bounding box center [1007, 296] width 249 height 35
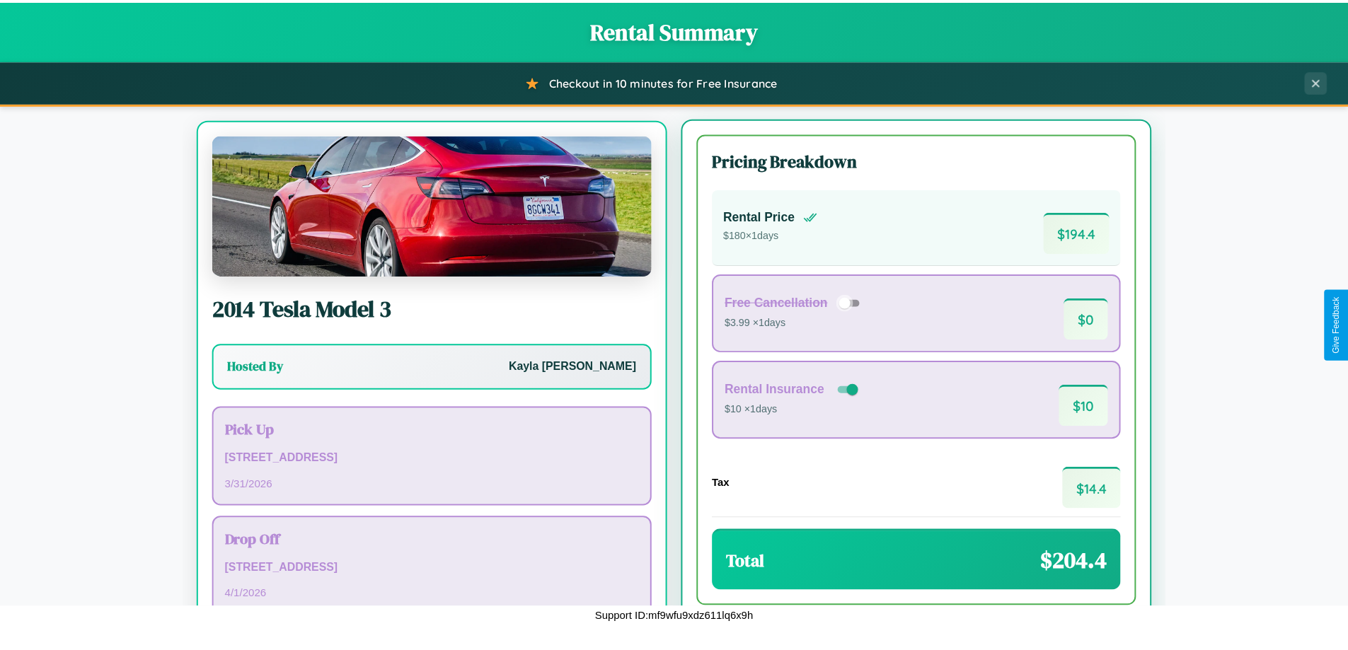
scroll to position [66, 0]
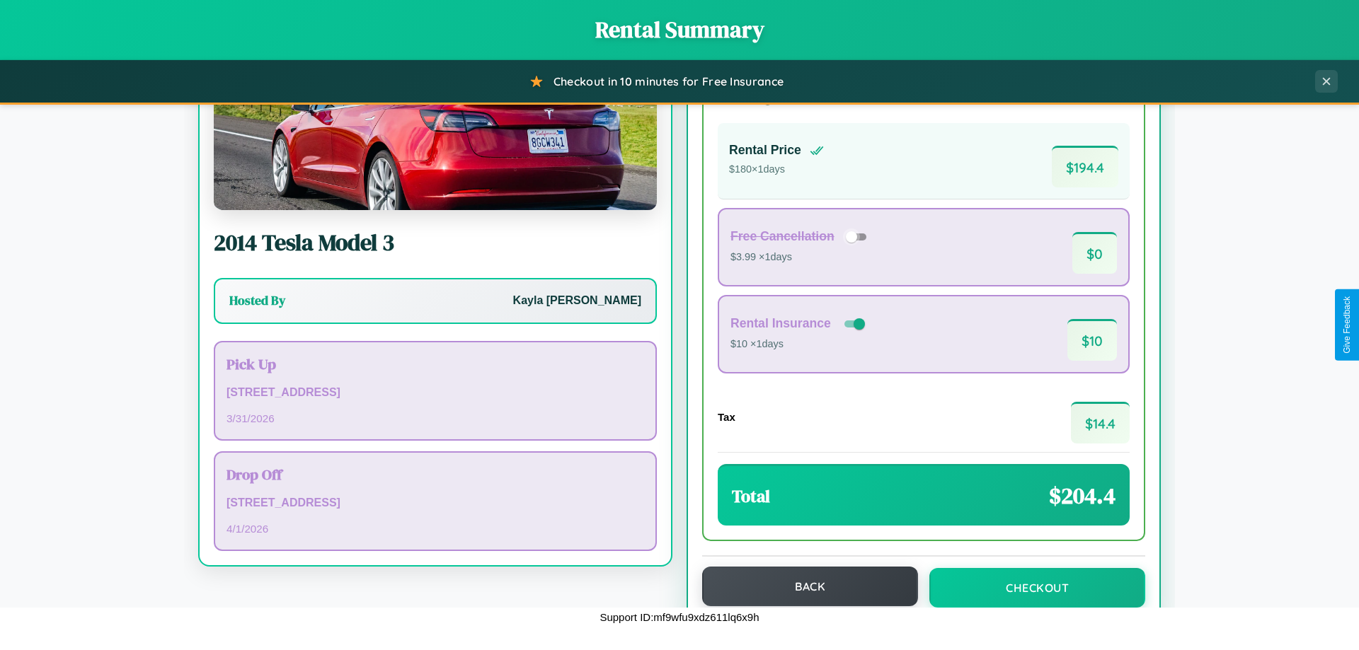
click at [803, 587] on button "Back" at bounding box center [810, 587] width 216 height 40
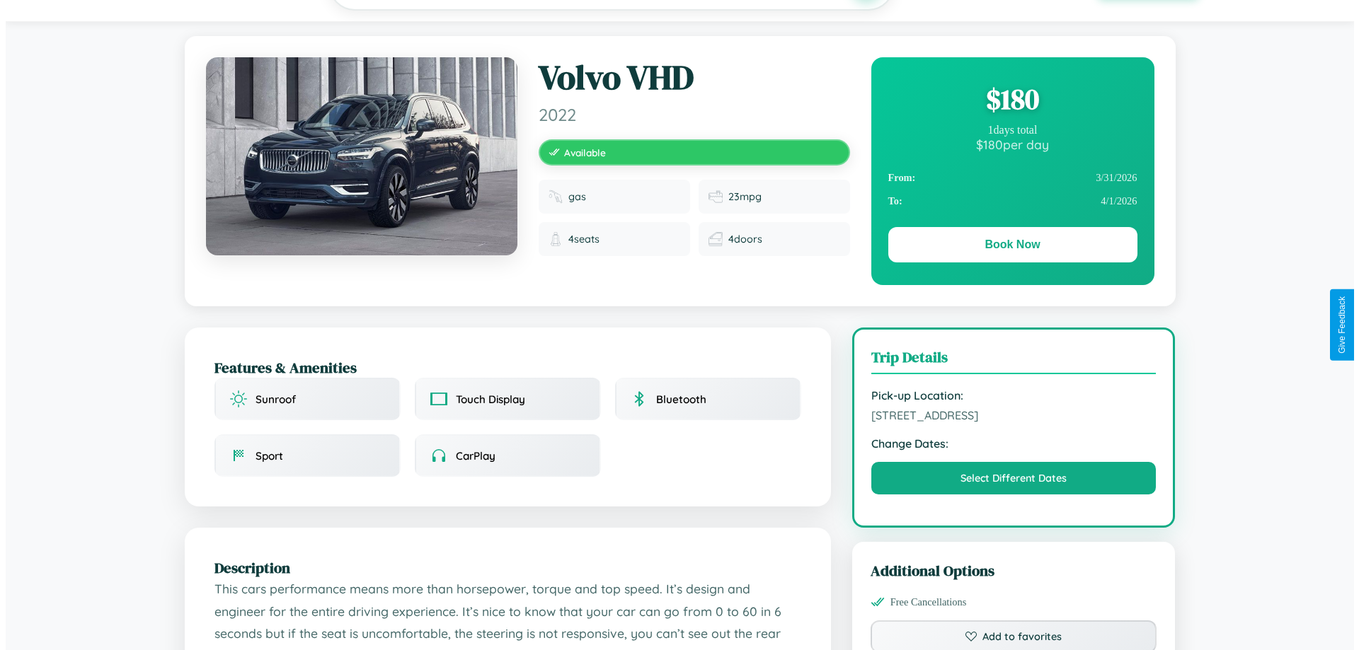
scroll to position [367, 0]
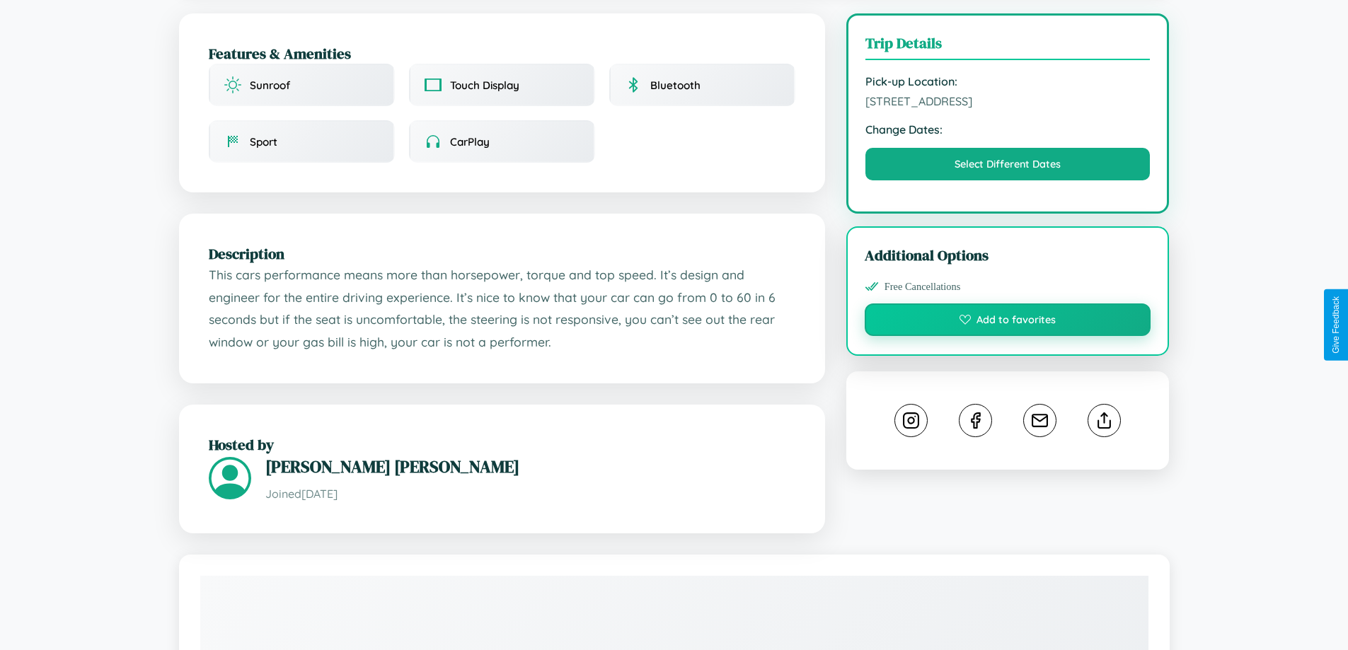
click at [1008, 322] on button "Add to favorites" at bounding box center [1008, 320] width 287 height 33
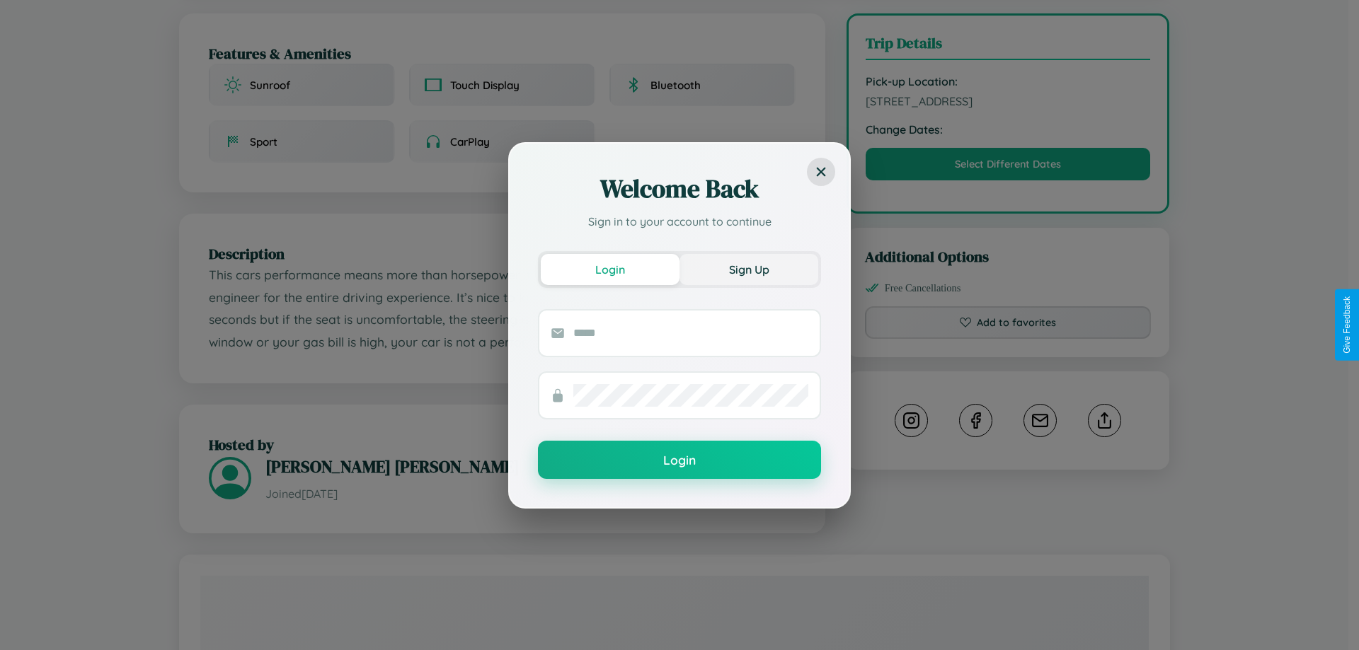
click at [749, 269] on button "Sign Up" at bounding box center [748, 269] width 139 height 31
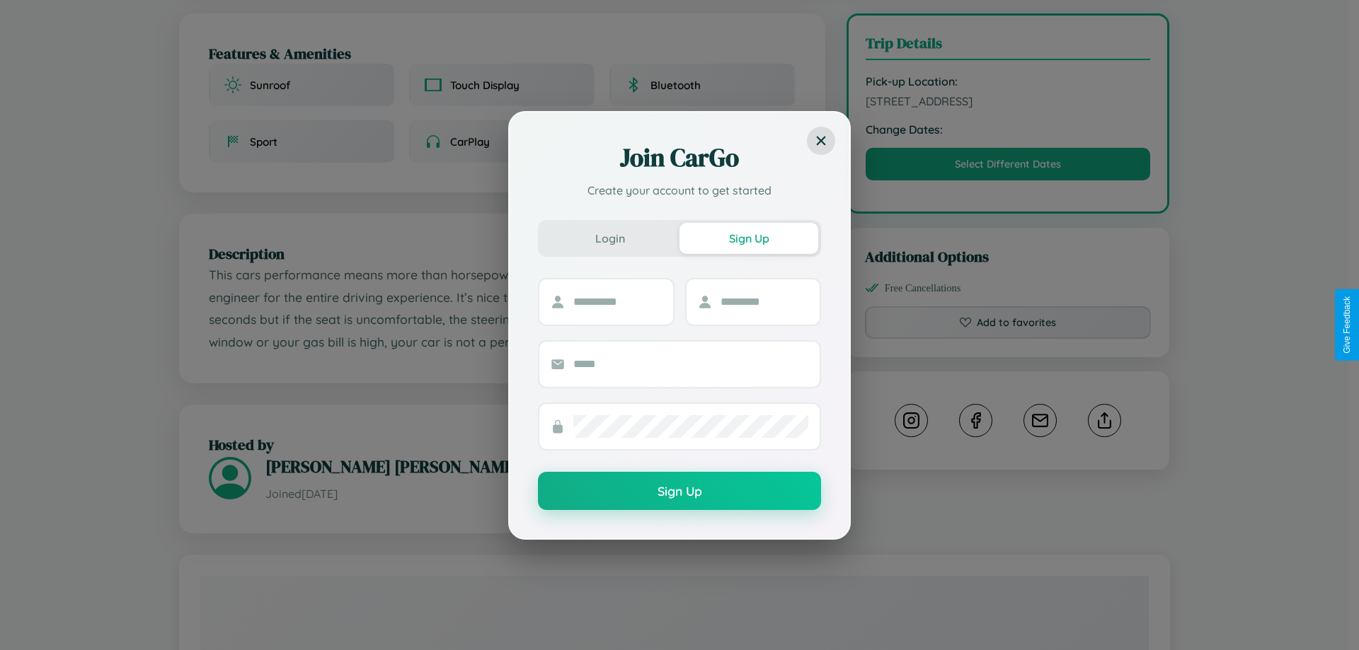
click at [1008, 325] on div "Join CarGo Create your account to get started Login Sign Up Sign Up" at bounding box center [679, 325] width 1359 height 650
